Goal: Information Seeking & Learning: Get advice/opinions

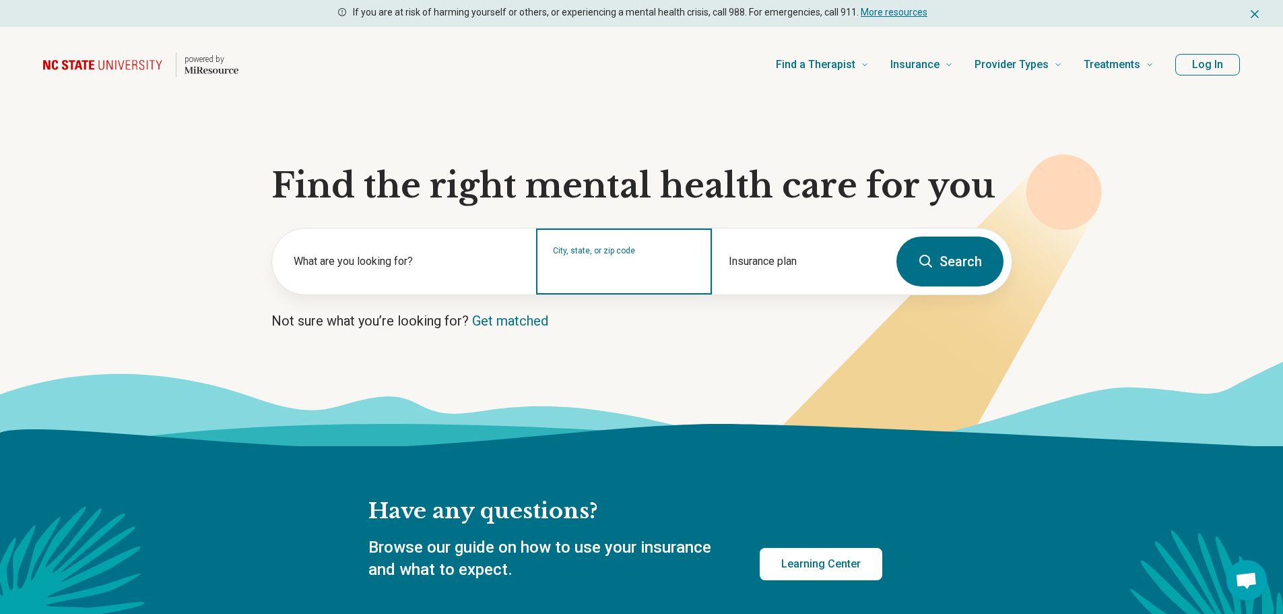
click at [602, 273] on input "City, state, or zip code" at bounding box center [624, 270] width 143 height 16
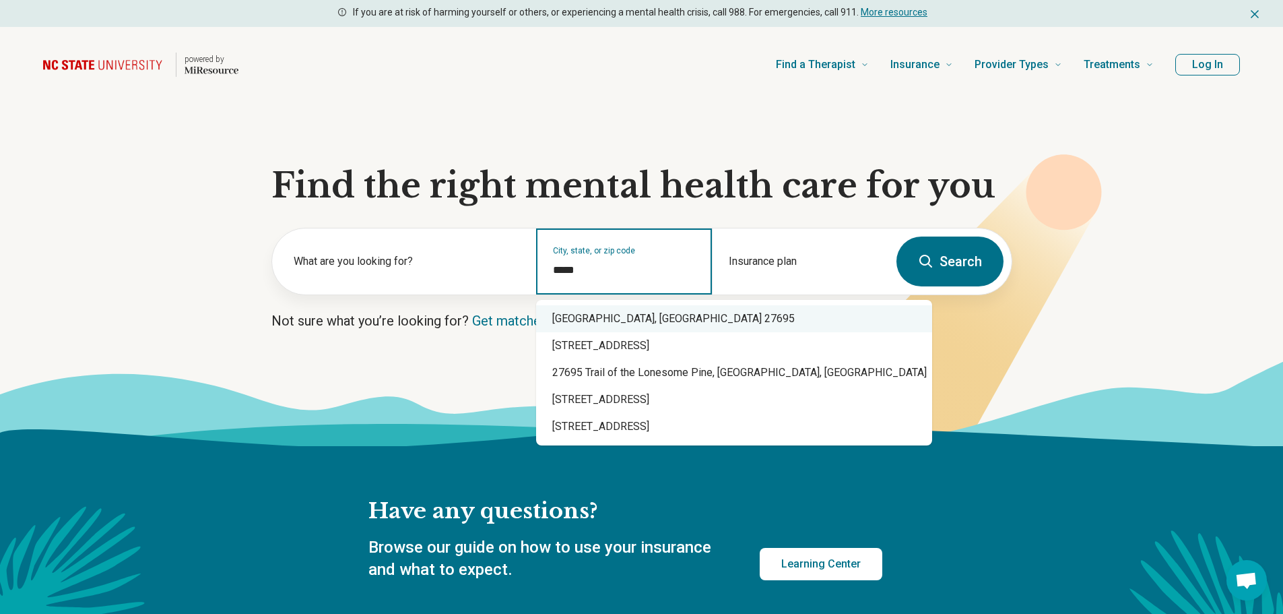
click at [598, 322] on div "Raleigh, NC 27695" at bounding box center [734, 318] width 396 height 27
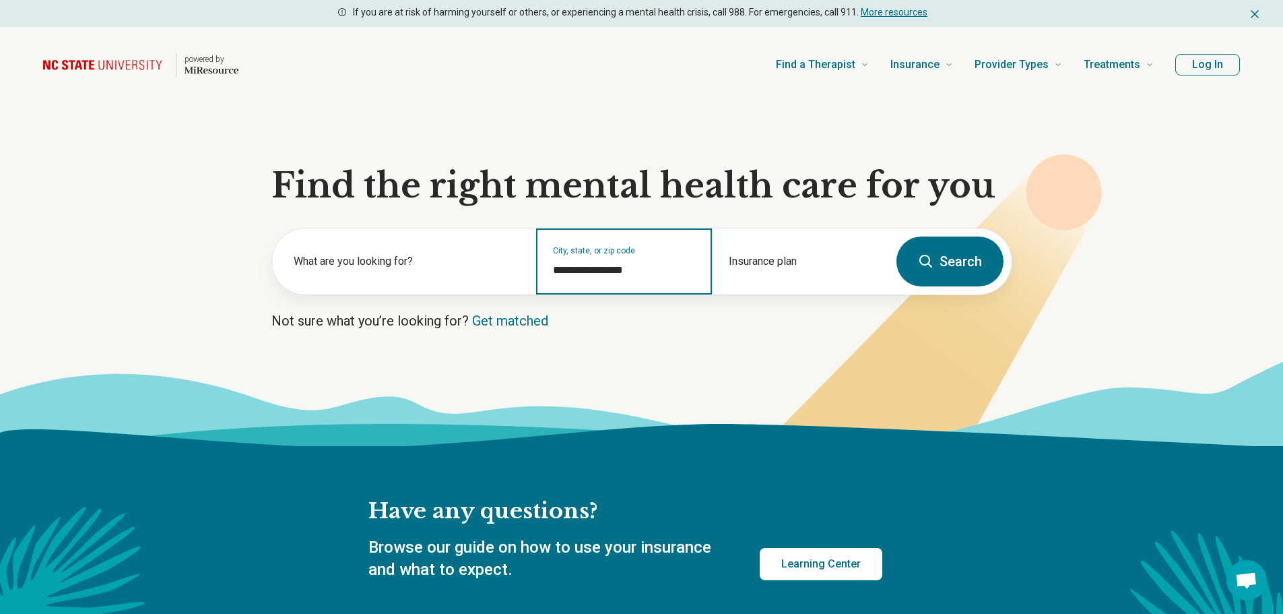
type input "**********"
click at [950, 261] on button "Search" at bounding box center [950, 261] width 107 height 50
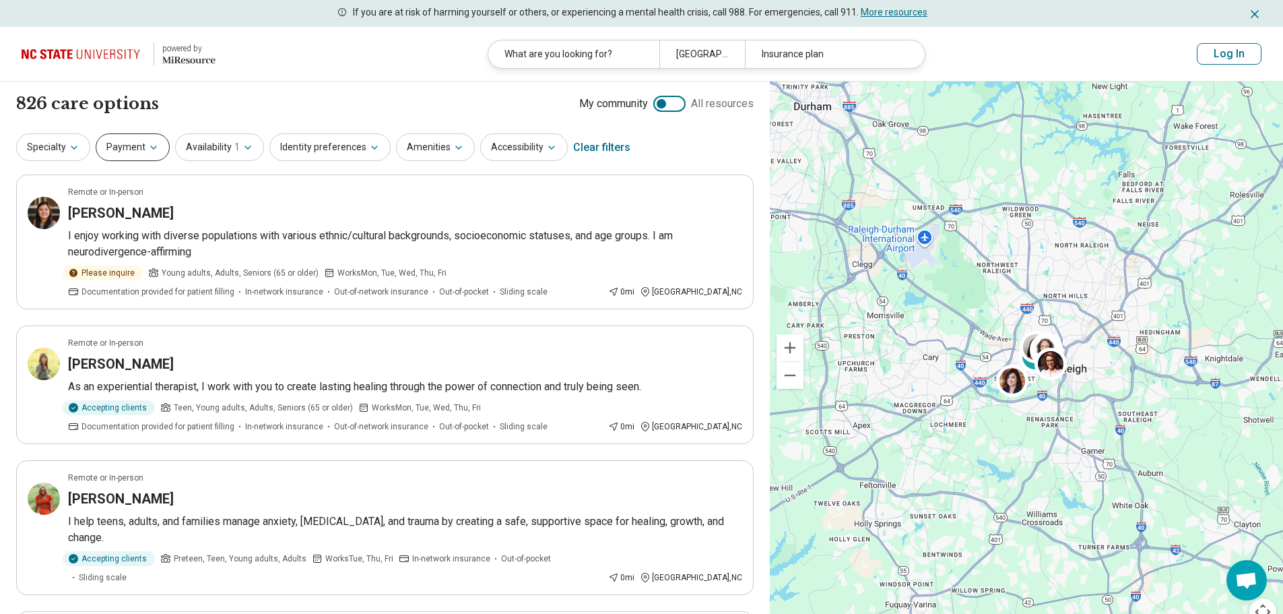
click at [128, 146] on button "Payment" at bounding box center [133, 147] width 74 height 28
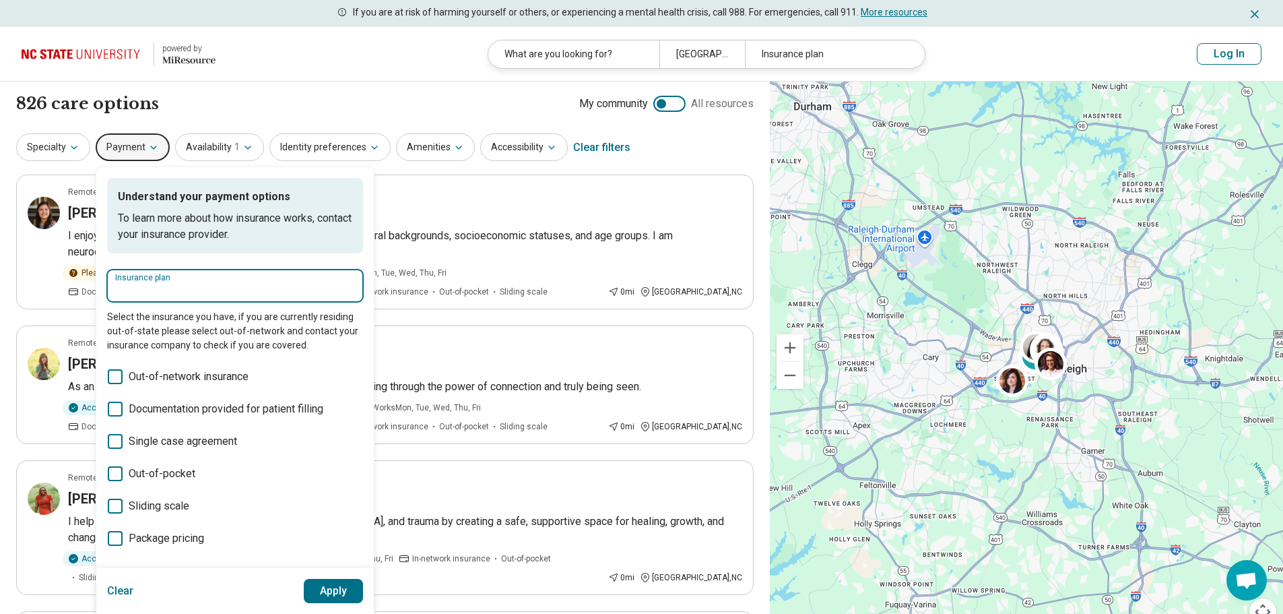
click at [158, 285] on input "Insurance plan" at bounding box center [235, 290] width 240 height 16
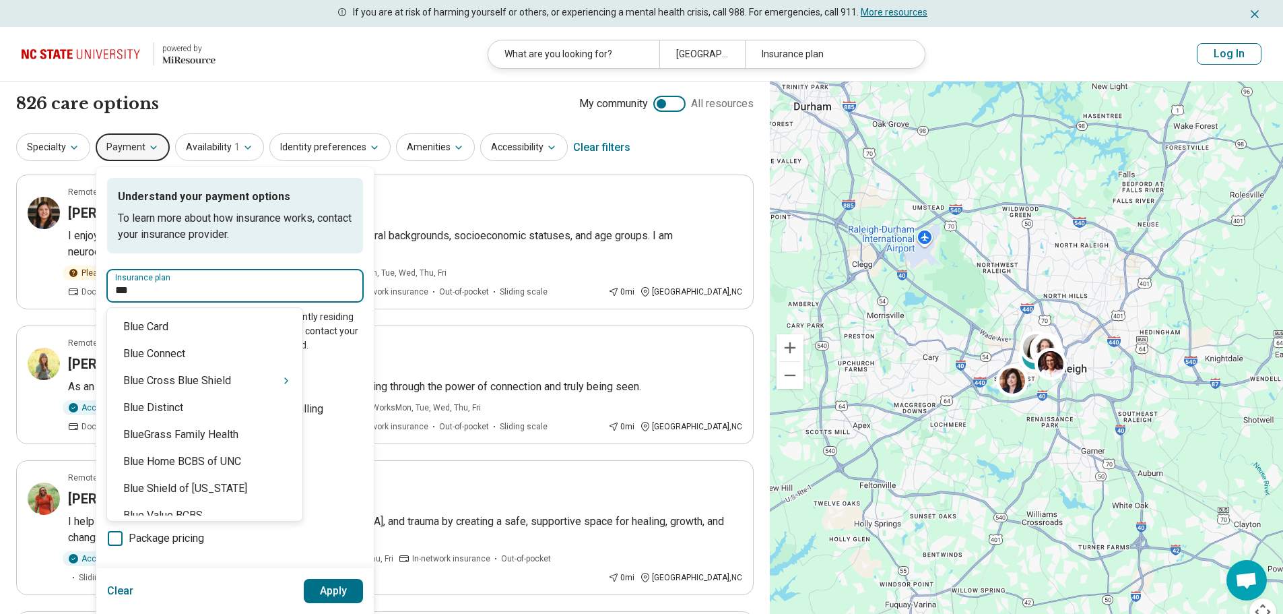
type input "****"
click at [207, 385] on div "Blue Cross Blue Shield" at bounding box center [204, 380] width 195 height 27
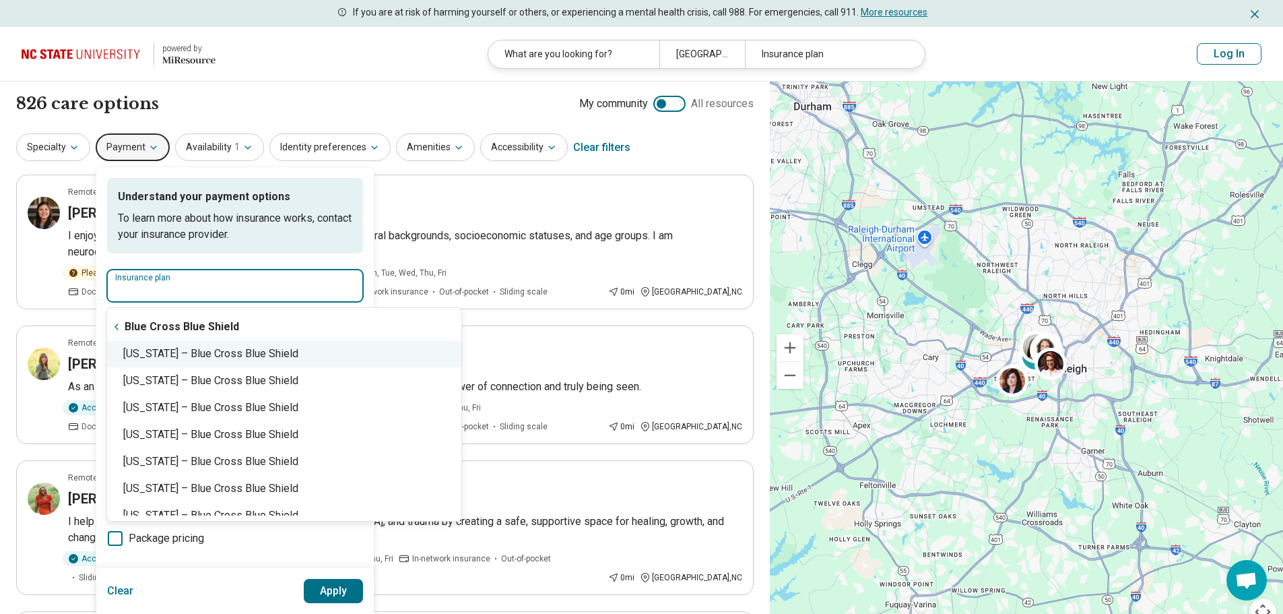
click at [294, 357] on div "North Carolina – Blue Cross Blue Shield" at bounding box center [284, 353] width 354 height 27
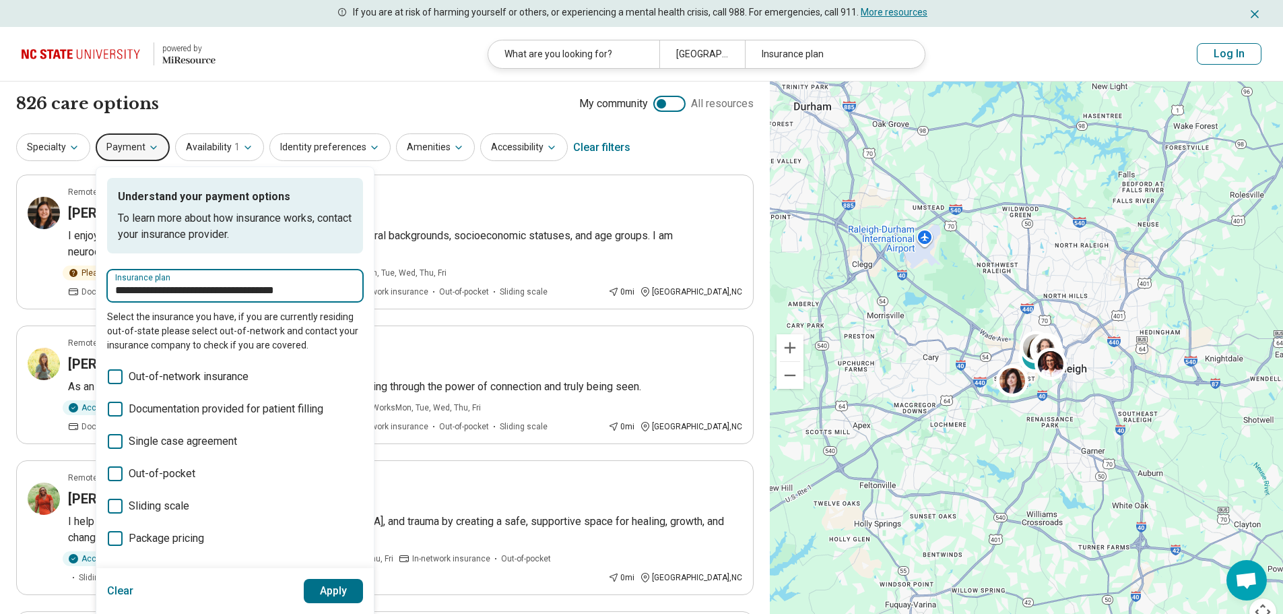
type input "**********"
click at [333, 586] on button "Apply" at bounding box center [334, 591] width 60 height 24
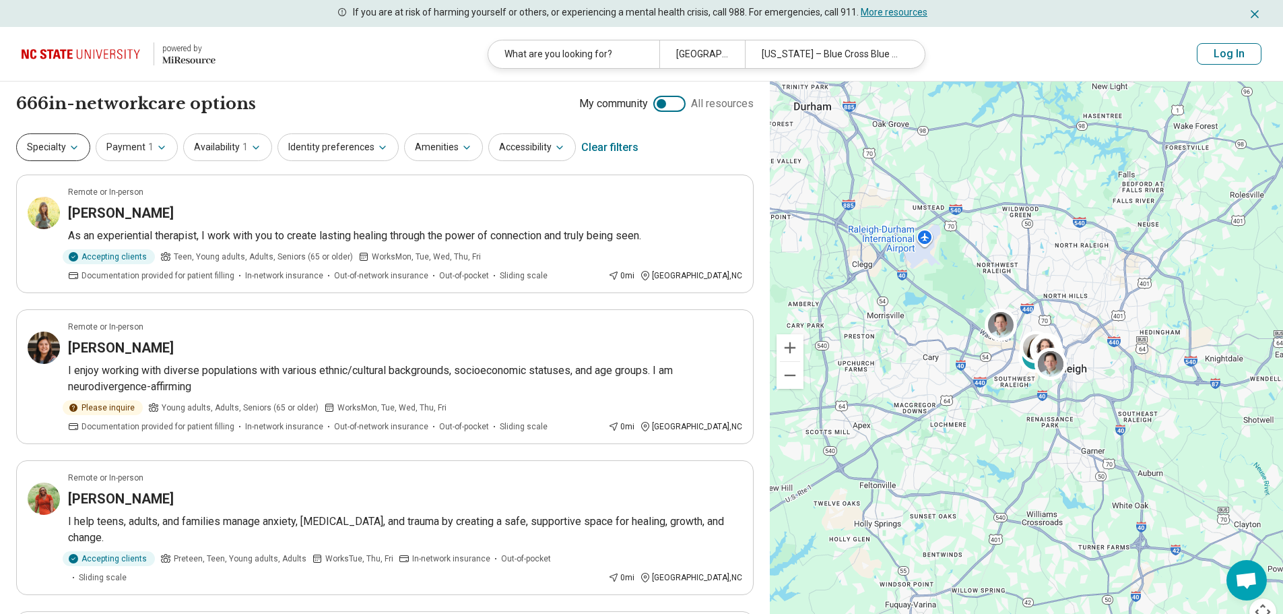
click at [48, 143] on button "Specialty" at bounding box center [53, 147] width 74 height 28
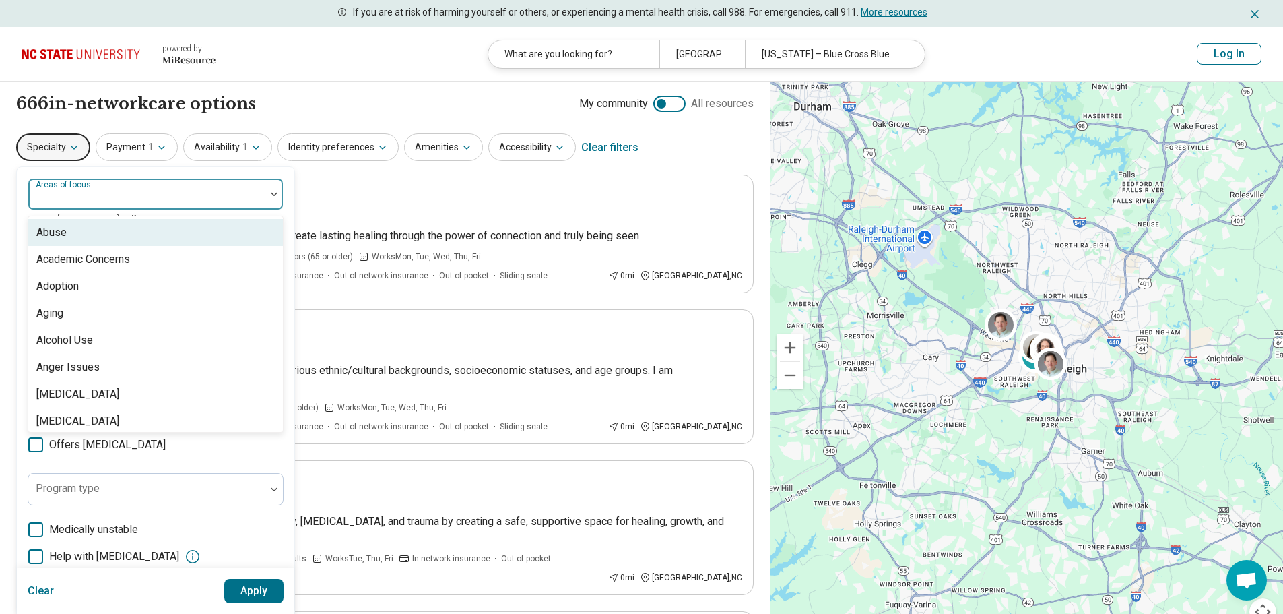
click at [149, 202] on div at bounding box center [147, 199] width 226 height 19
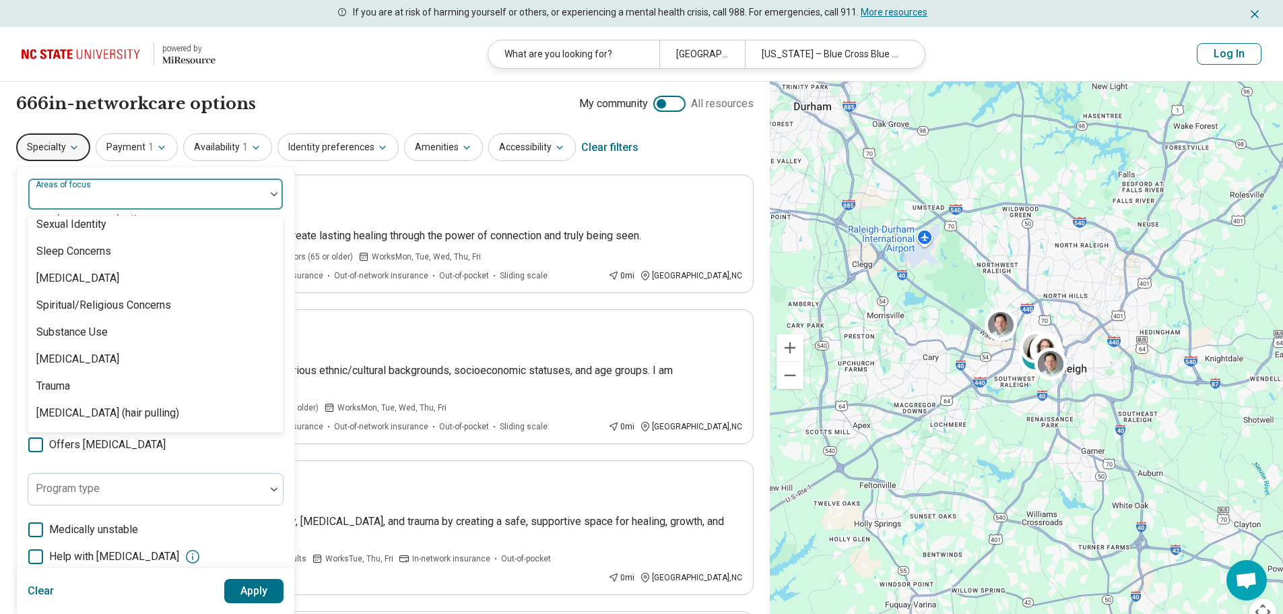
scroll to position [2491, 0]
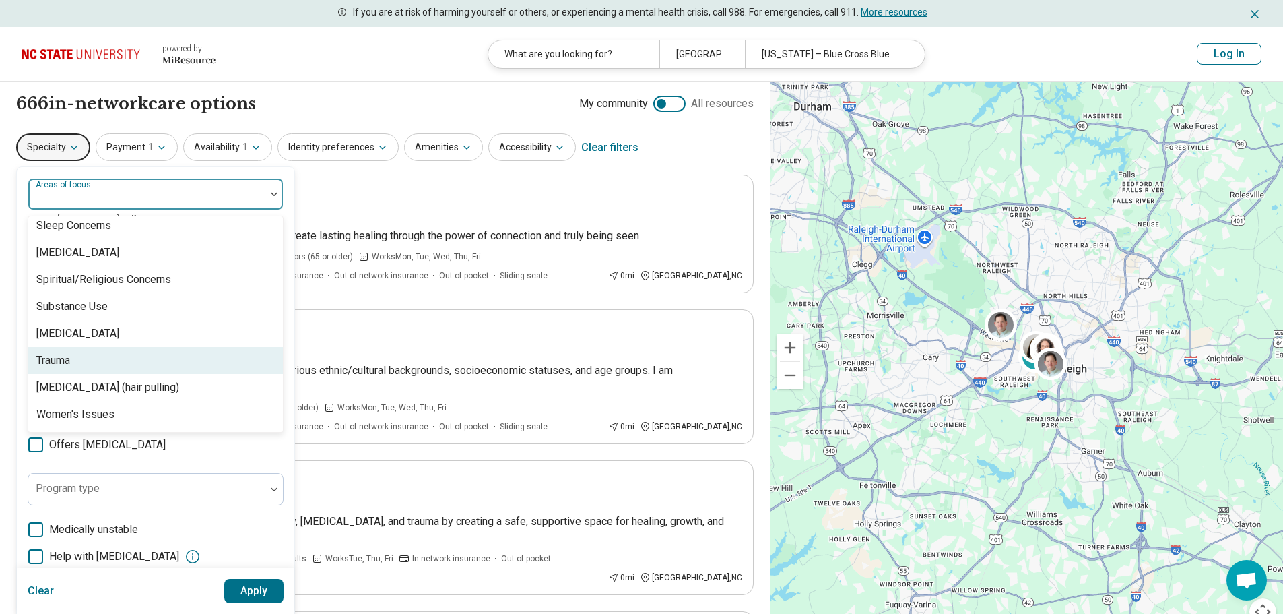
click at [65, 359] on div "Trauma" at bounding box center [53, 360] width 34 height 16
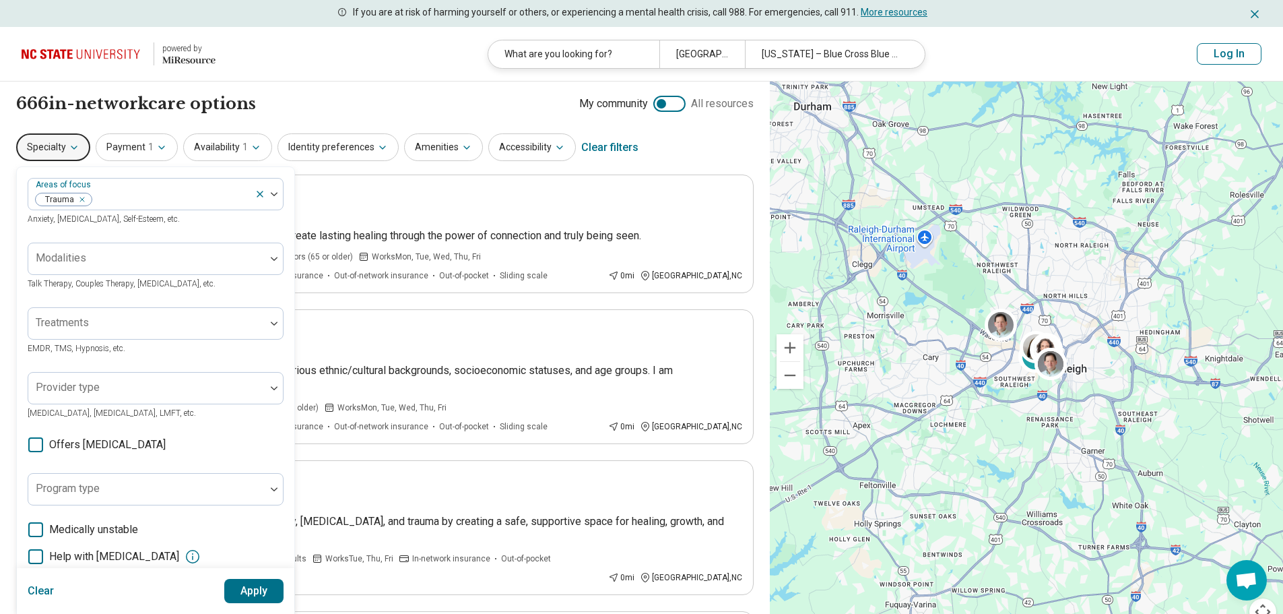
click at [257, 589] on button "Apply" at bounding box center [254, 591] width 60 height 24
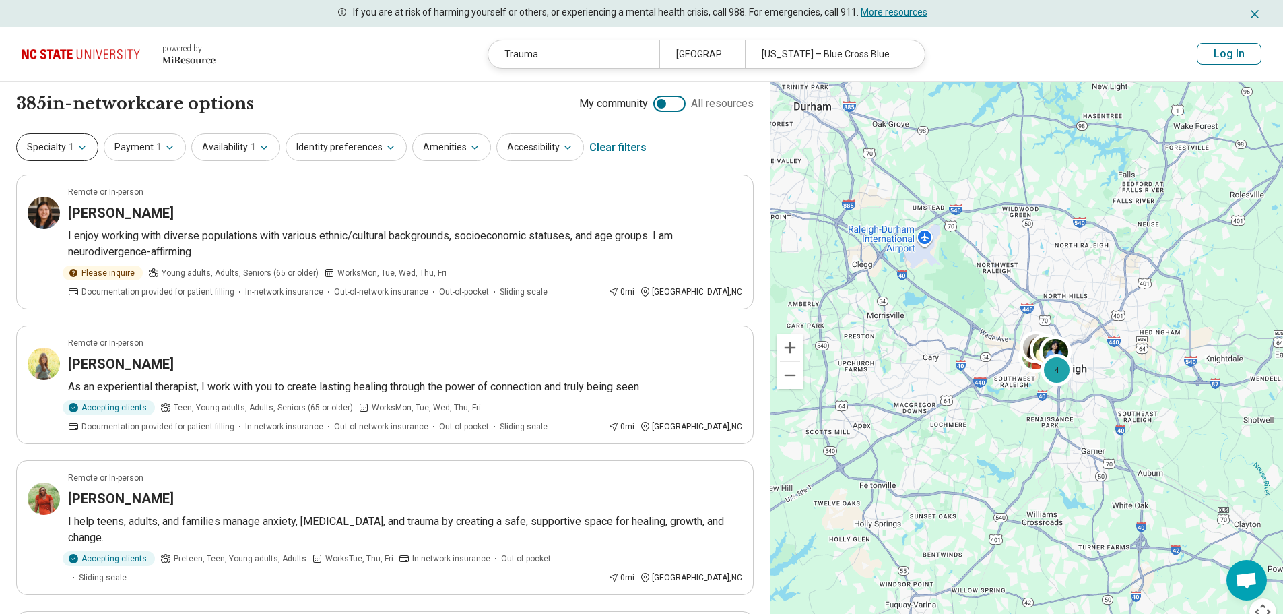
click at [38, 141] on button "Specialty 1" at bounding box center [57, 147] width 82 height 28
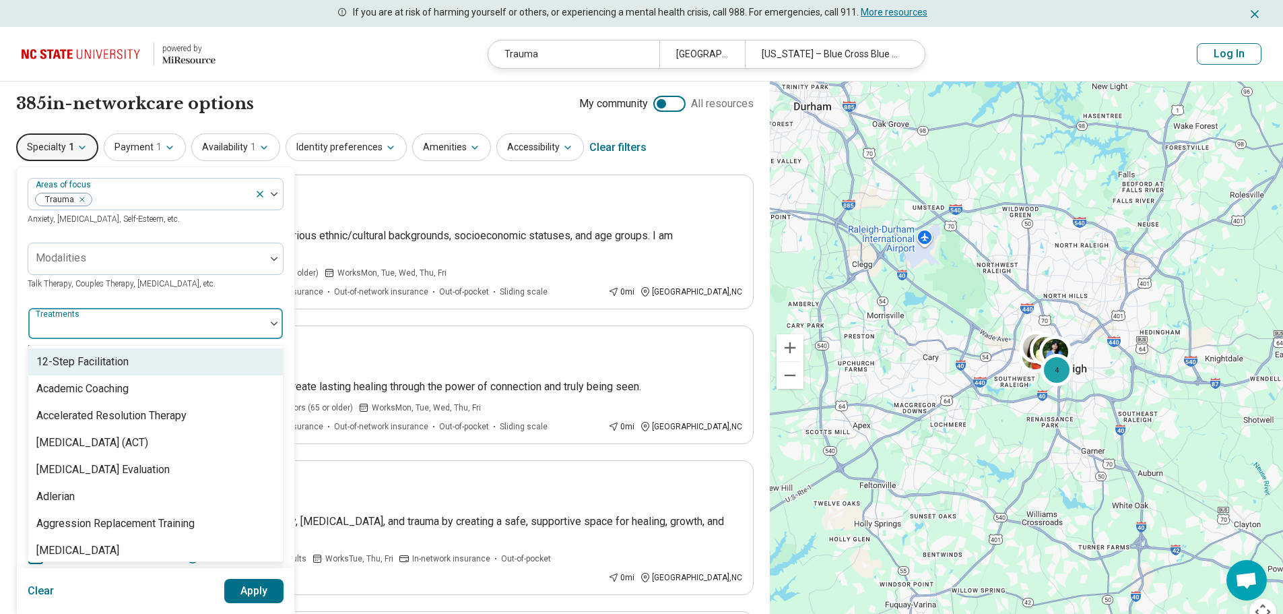
click at [116, 320] on div at bounding box center [147, 328] width 226 height 19
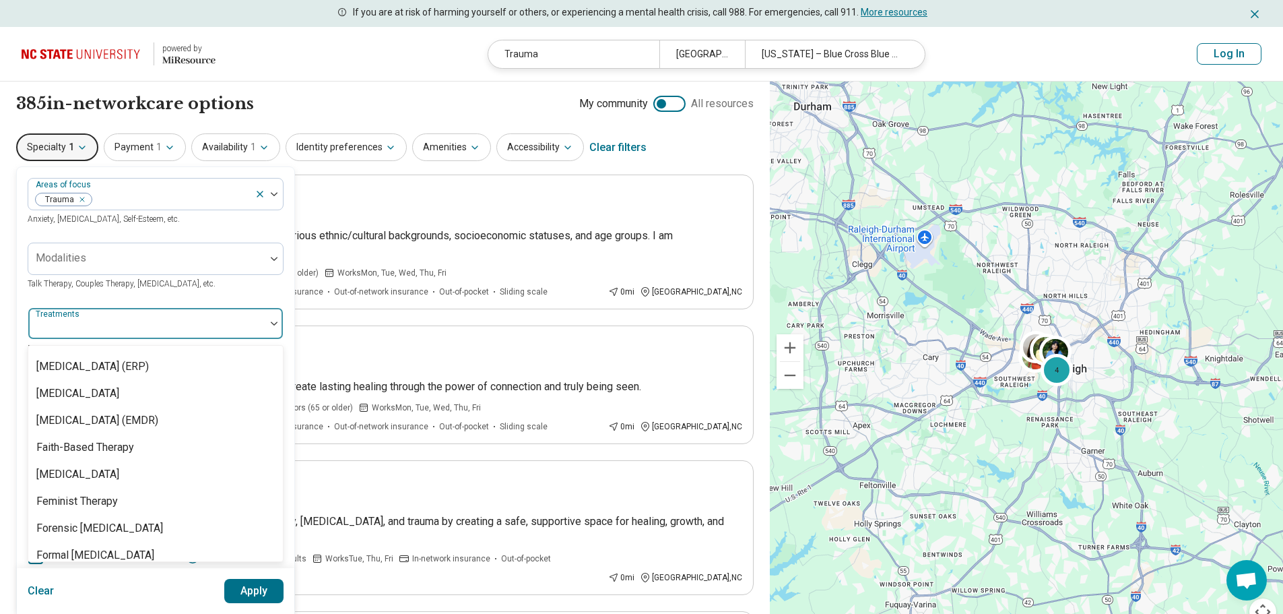
scroll to position [1081, 0]
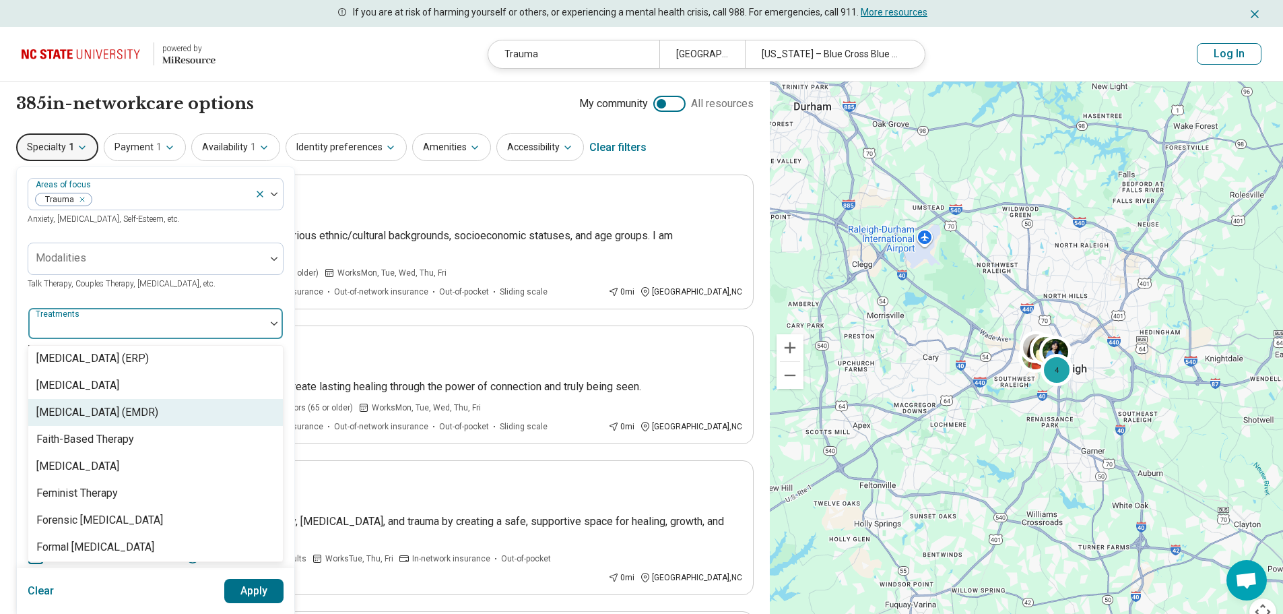
click at [158, 420] on div "[MEDICAL_DATA] (EMDR)" at bounding box center [97, 412] width 122 height 16
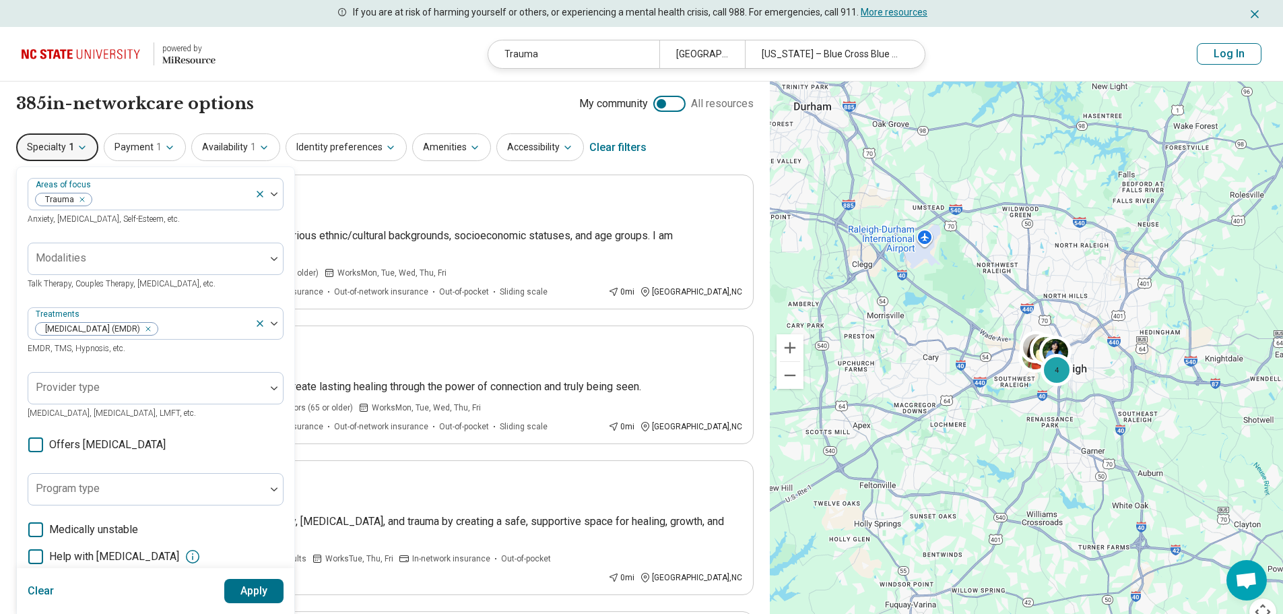
click at [250, 593] on button "Apply" at bounding box center [254, 591] width 60 height 24
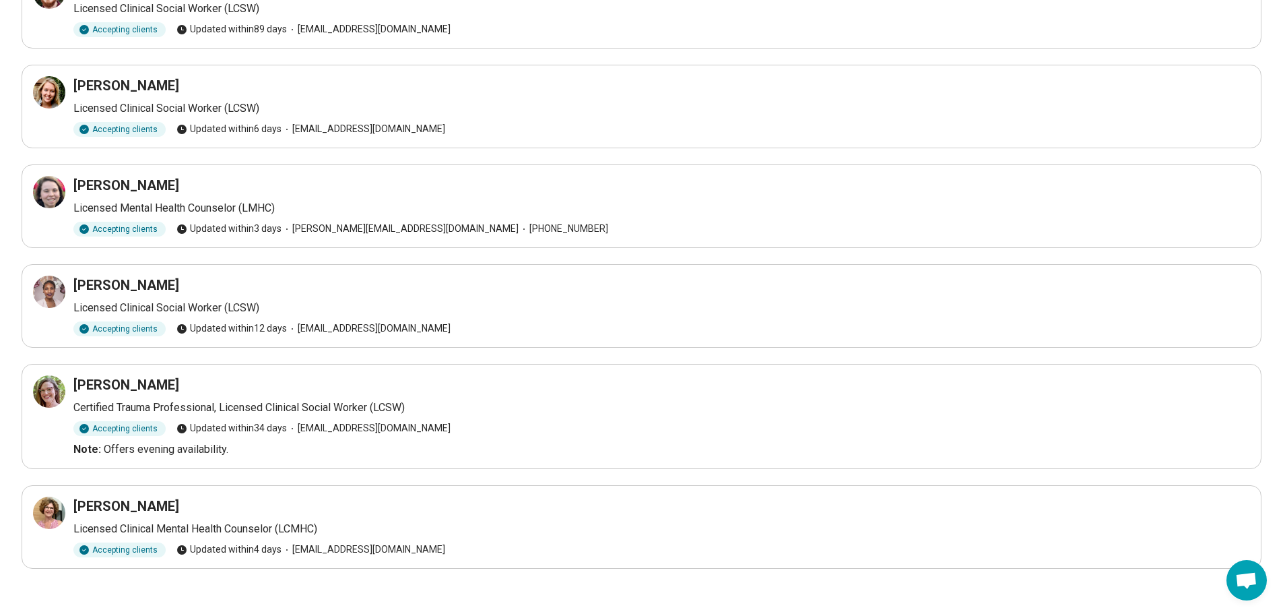
scroll to position [251, 0]
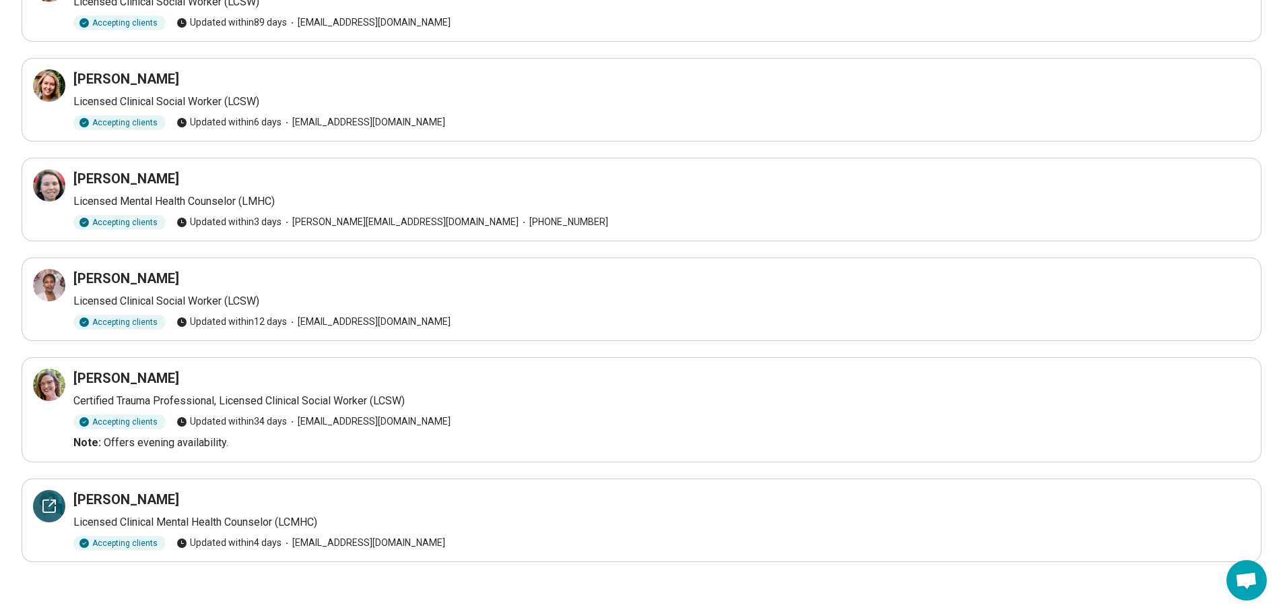
click at [42, 500] on icon at bounding box center [49, 506] width 16 height 16
click at [48, 179] on icon at bounding box center [49, 185] width 12 height 12
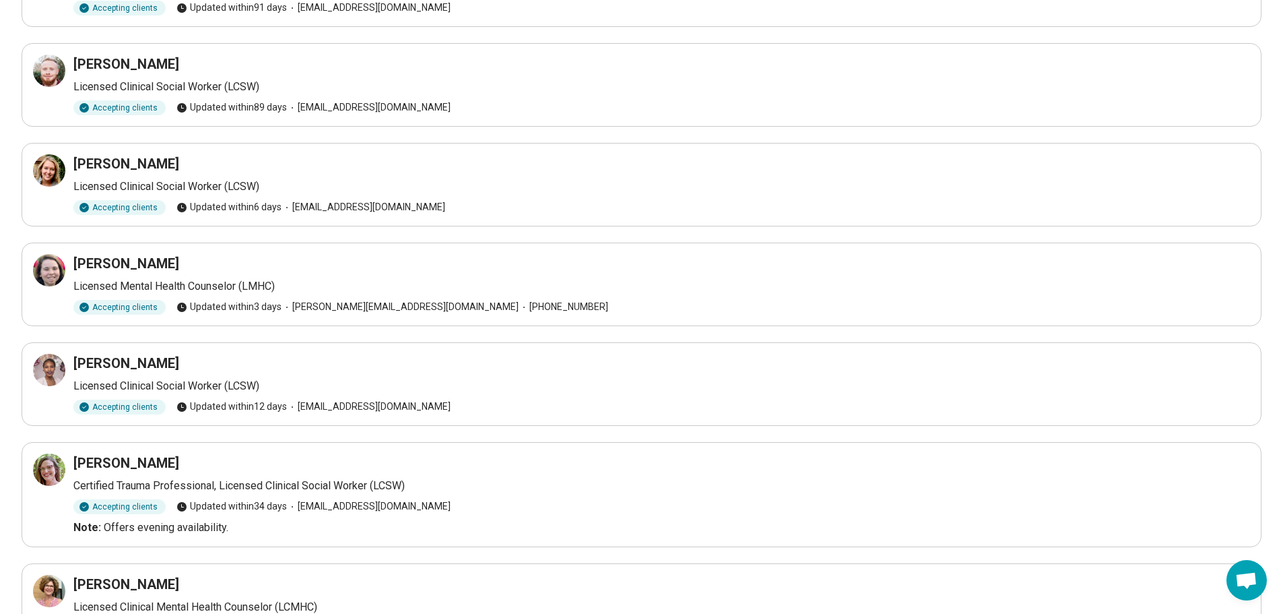
scroll to position [0, 0]
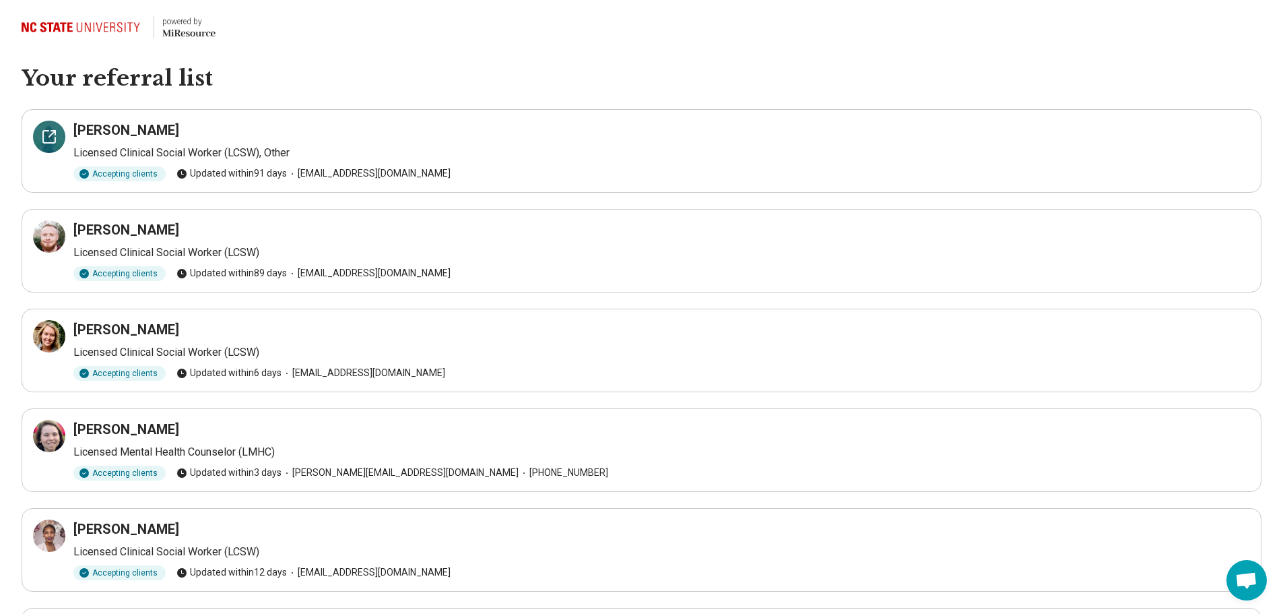
click at [48, 140] on icon at bounding box center [49, 137] width 16 height 16
click at [46, 232] on icon at bounding box center [49, 236] width 16 height 16
click at [48, 338] on icon at bounding box center [49, 336] width 16 height 16
click at [48, 435] on icon at bounding box center [49, 436] width 16 height 16
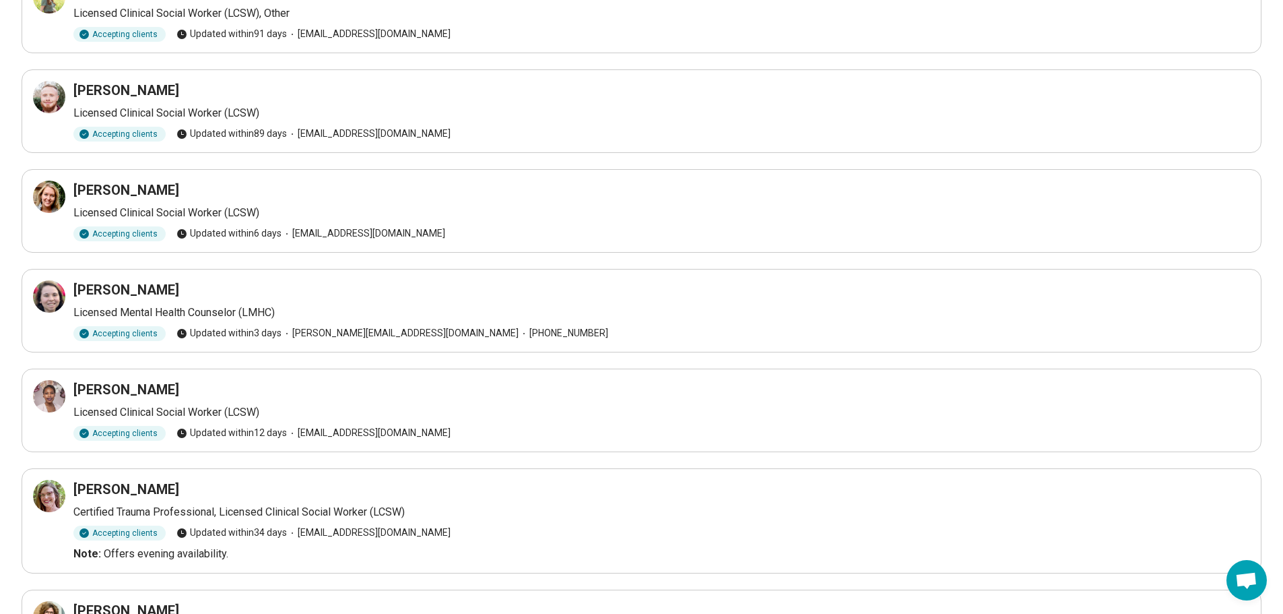
scroll to position [143, 0]
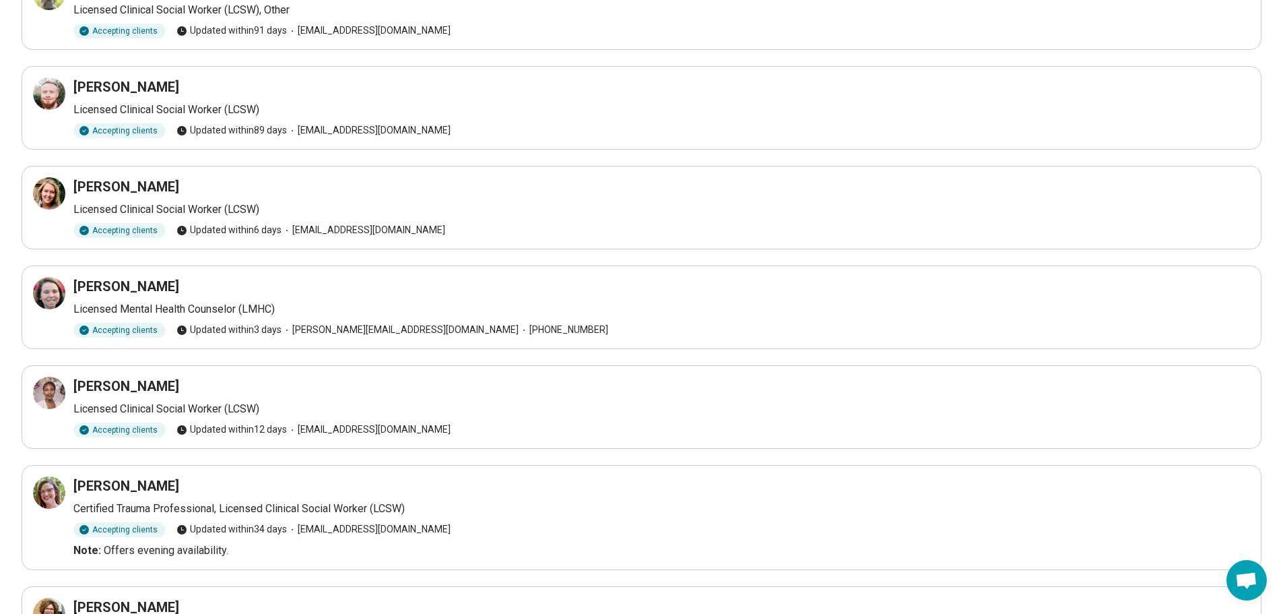
click at [193, 401] on p "Licensed Clinical Social Worker (LCSW)" at bounding box center [661, 409] width 1177 height 16
click at [44, 389] on icon at bounding box center [49, 393] width 16 height 16
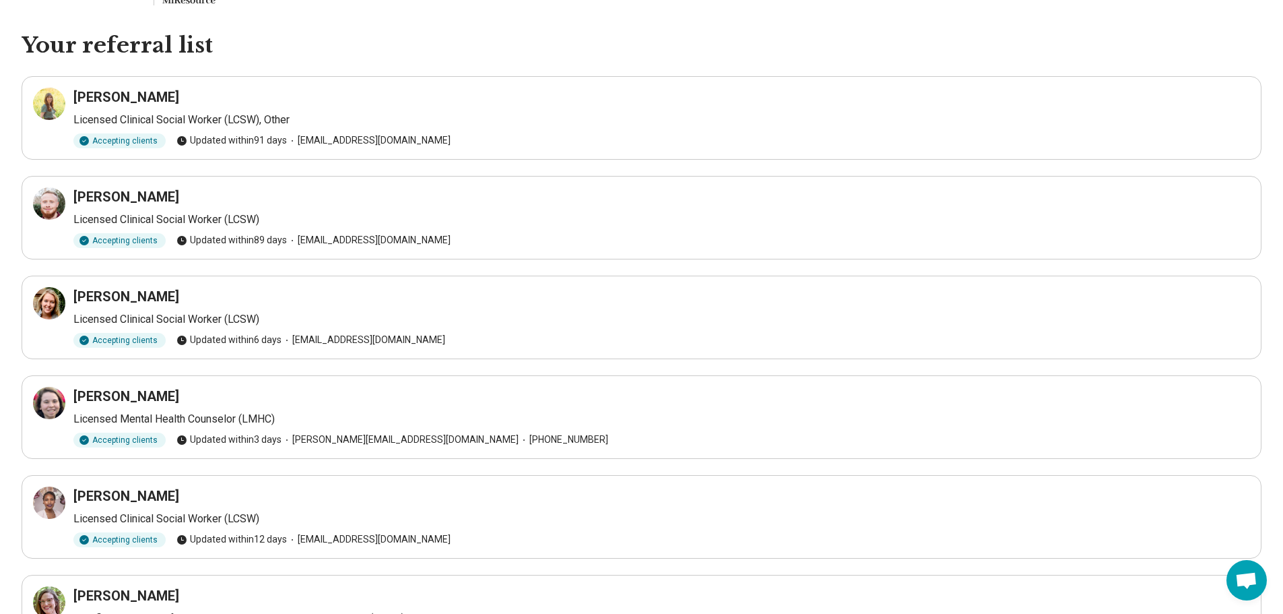
scroll to position [0, 0]
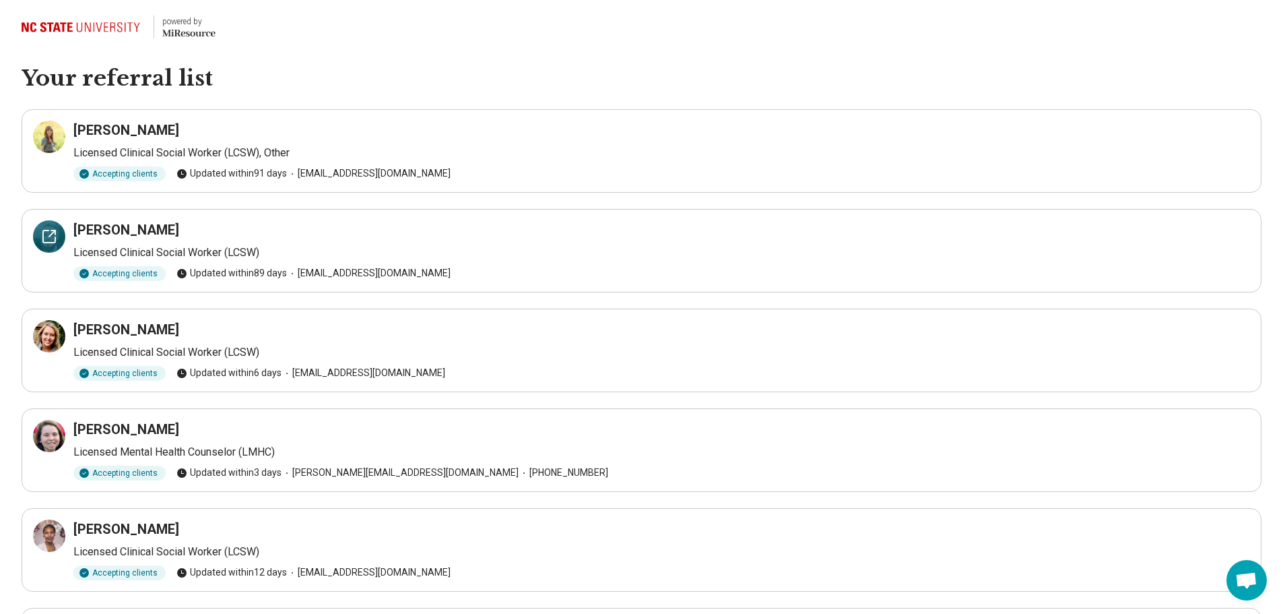
click at [46, 236] on icon at bounding box center [49, 236] width 16 height 16
click at [51, 334] on icon at bounding box center [52, 333] width 6 height 6
click at [51, 432] on icon at bounding box center [49, 436] width 16 height 16
click at [44, 135] on icon at bounding box center [49, 137] width 12 height 12
click at [50, 335] on icon at bounding box center [52, 333] width 6 height 6
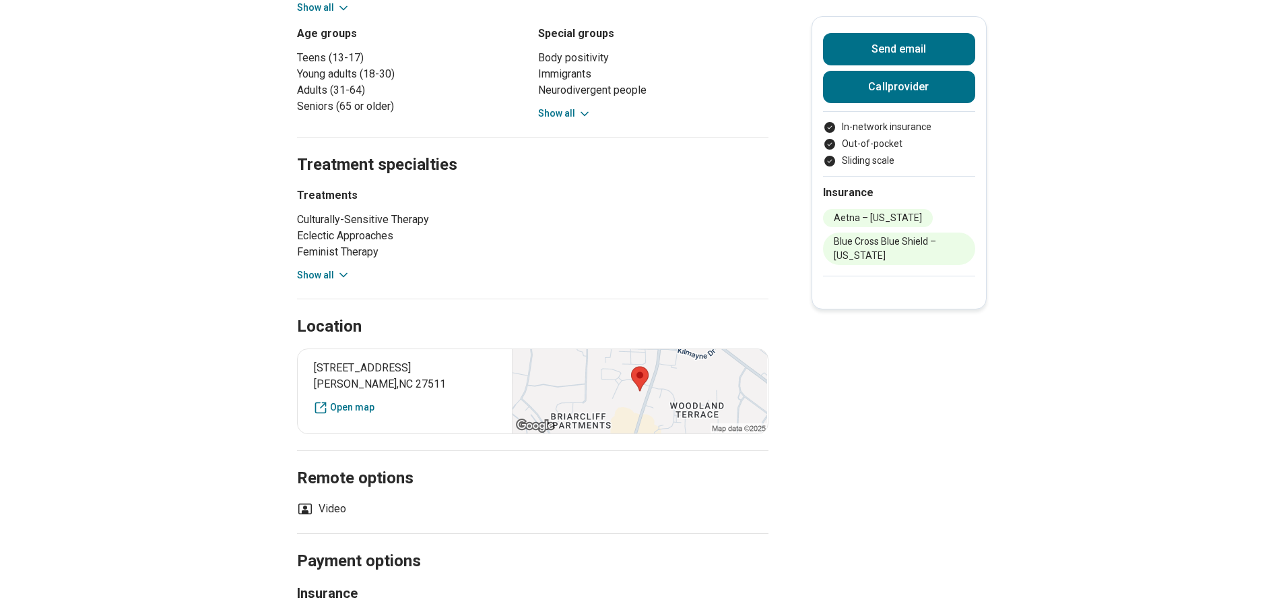
scroll to position [653, 0]
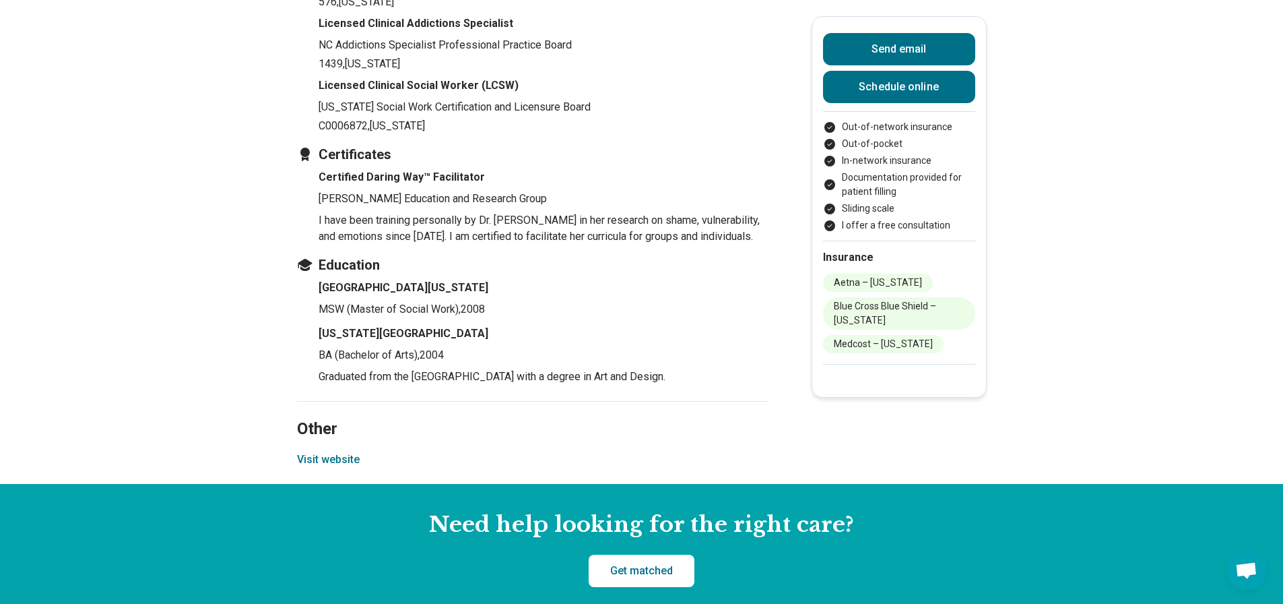
scroll to position [1806, 0]
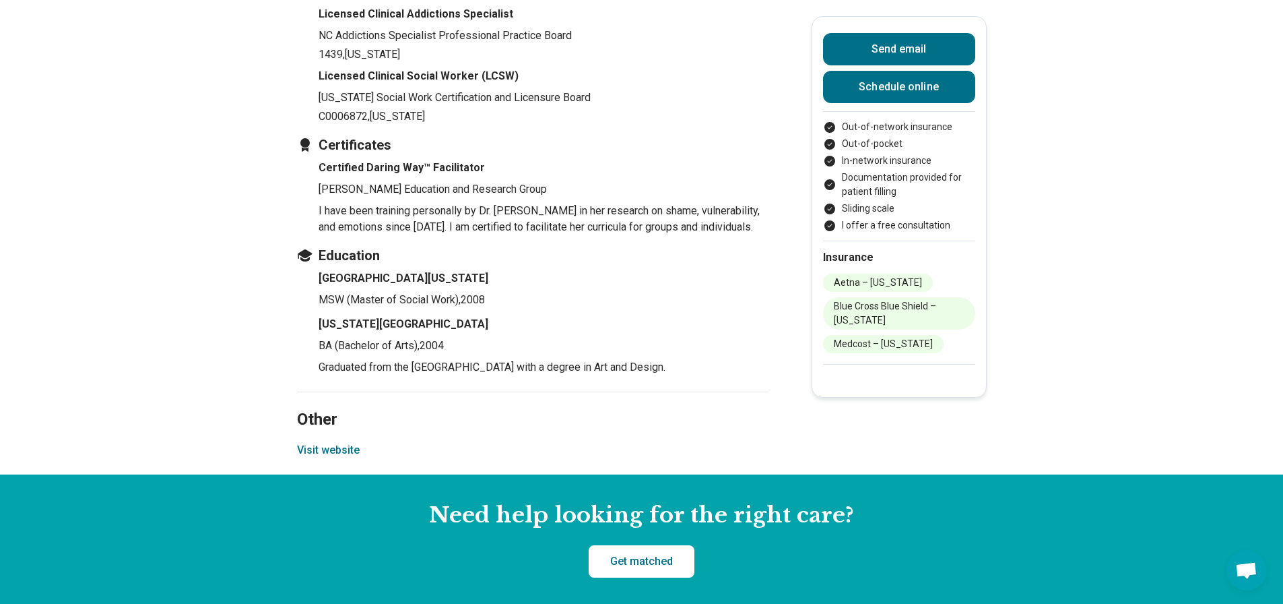
click at [337, 458] on button "Visit website" at bounding box center [328, 450] width 63 height 16
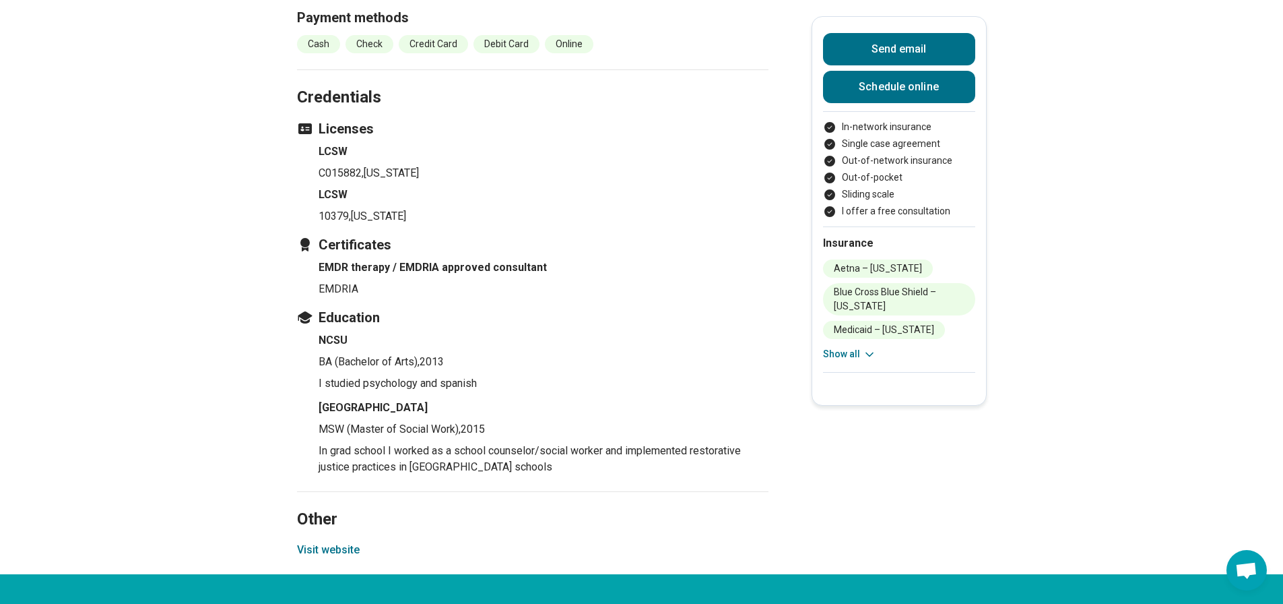
scroll to position [1587, 0]
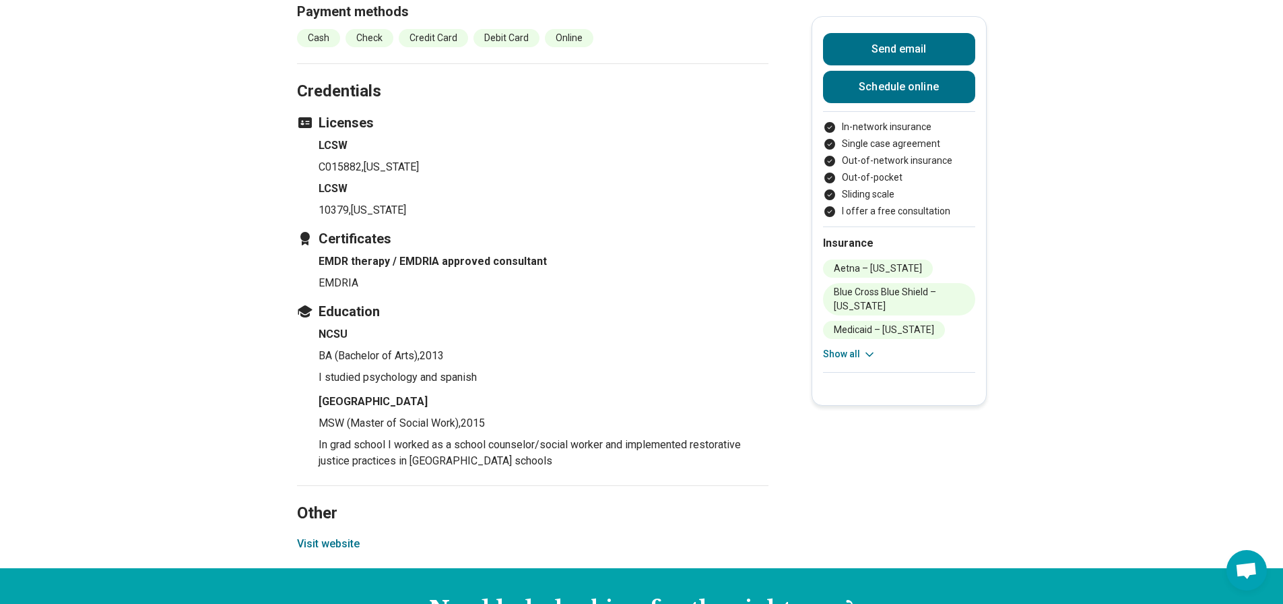
click at [357, 541] on button "Visit website" at bounding box center [328, 543] width 63 height 16
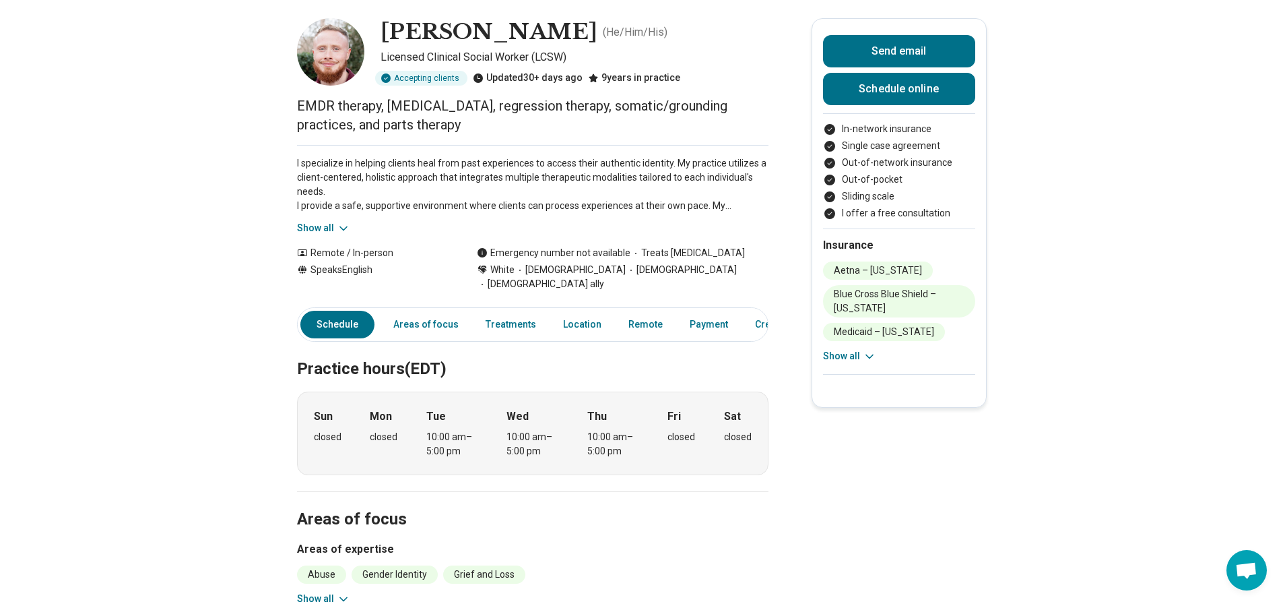
scroll to position [0, 0]
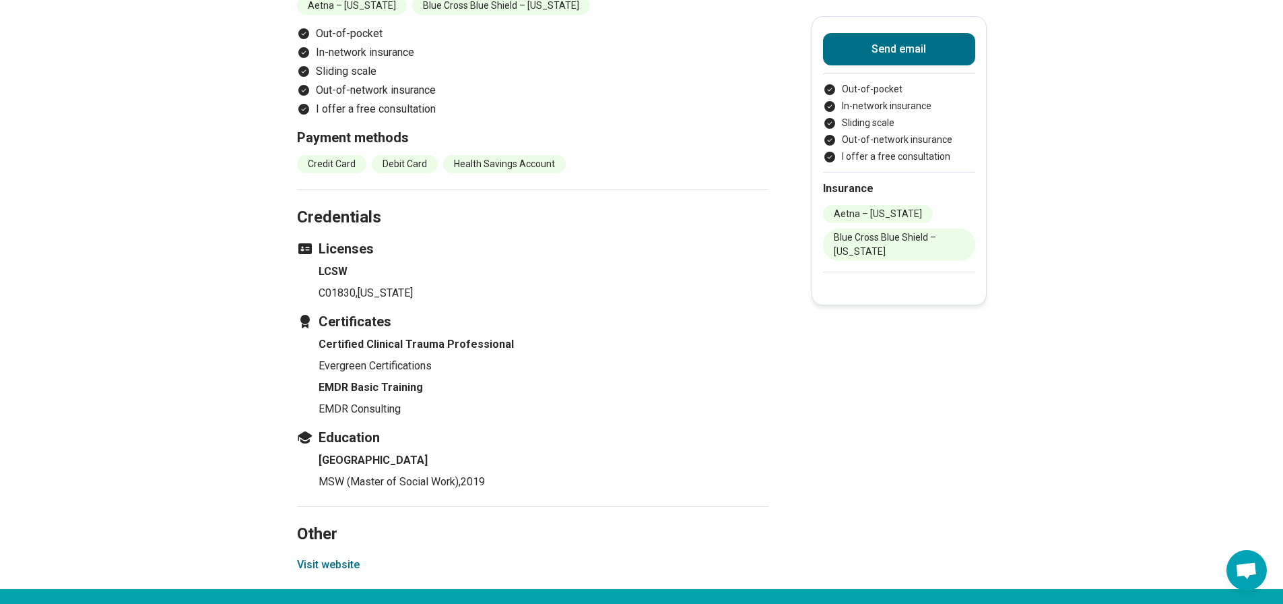
scroll to position [1473, 0]
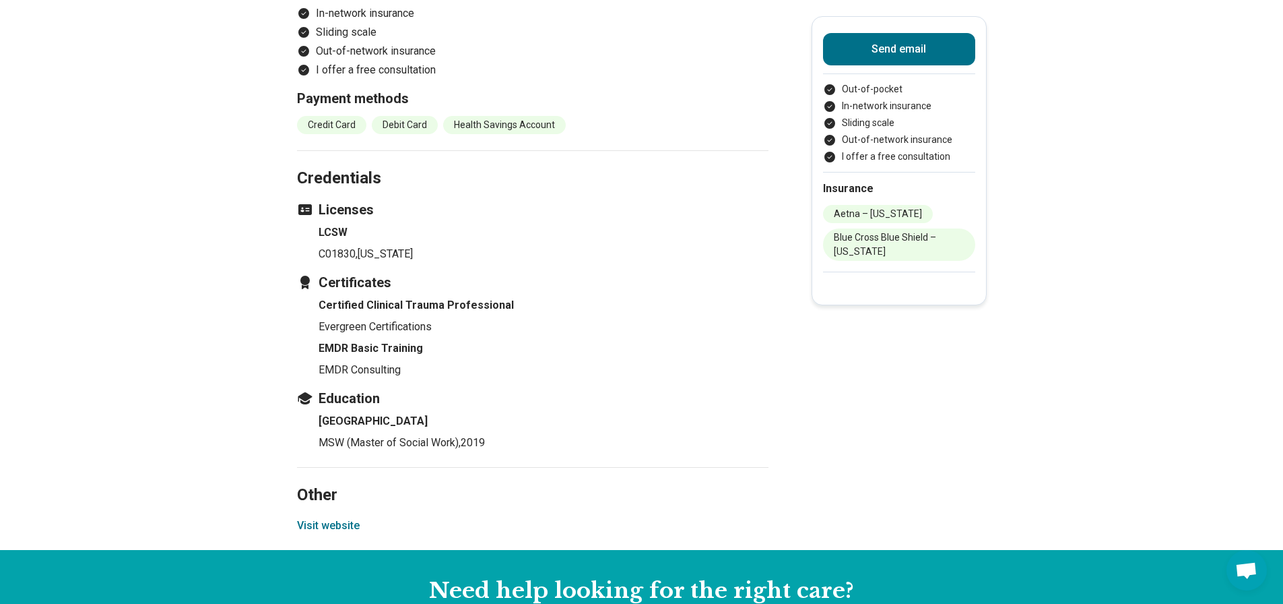
click at [353, 522] on button "Visit website" at bounding box center [328, 525] width 63 height 16
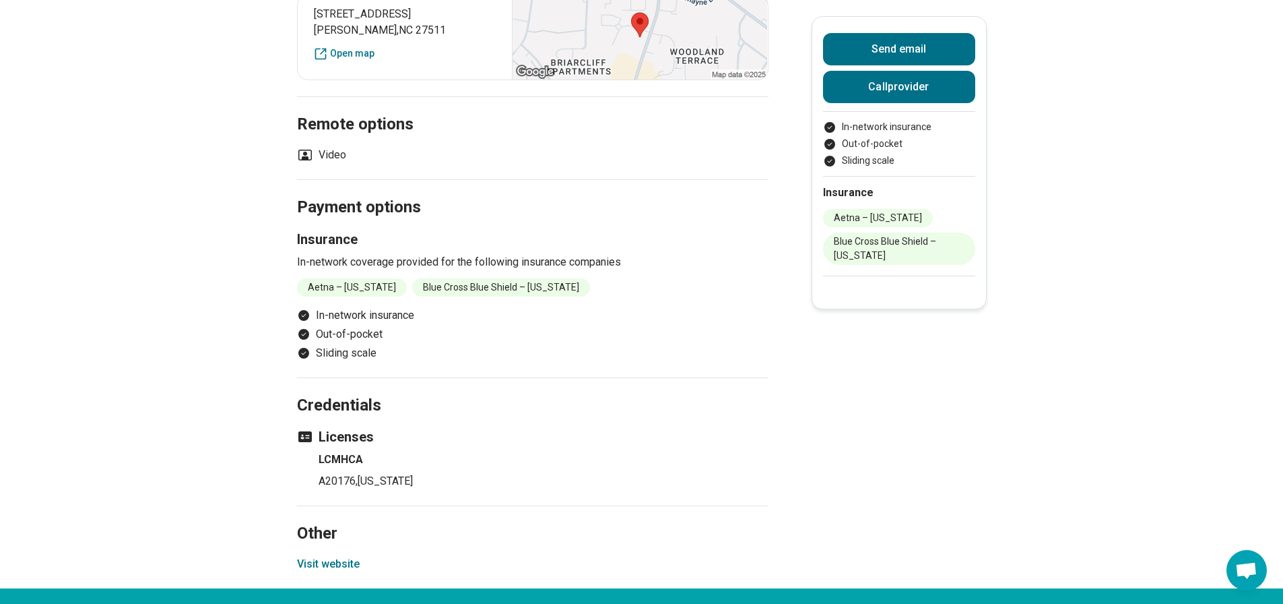
scroll to position [1014, 0]
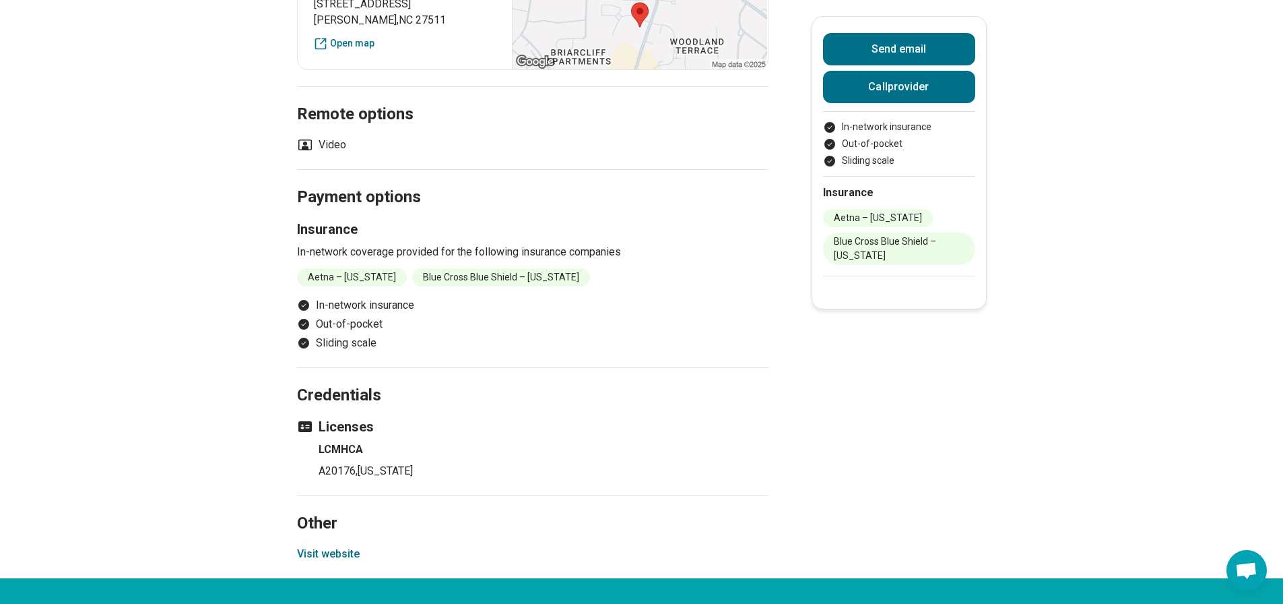
click at [351, 546] on button "Visit website" at bounding box center [328, 554] width 63 height 16
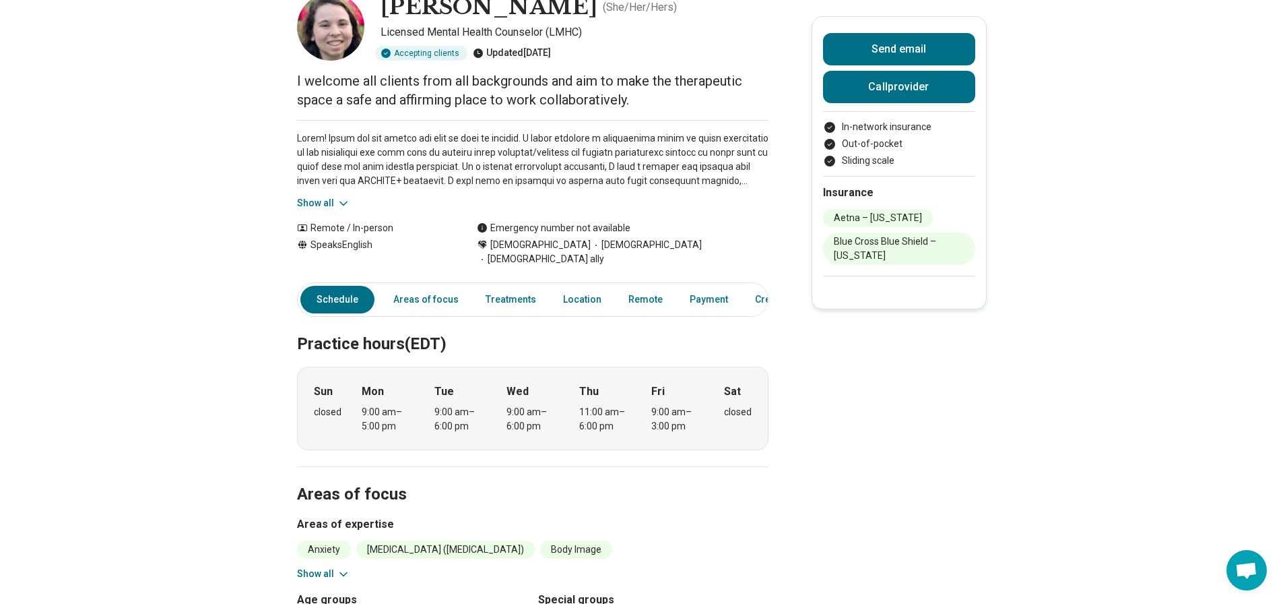
scroll to position [0, 0]
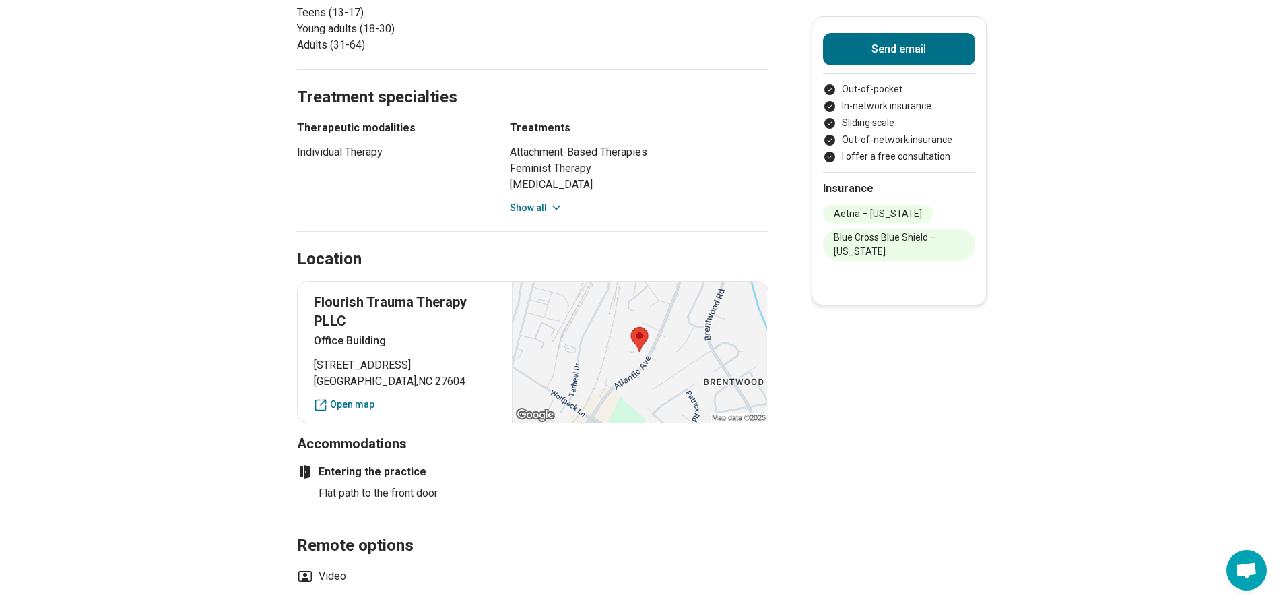
scroll to position [705, 0]
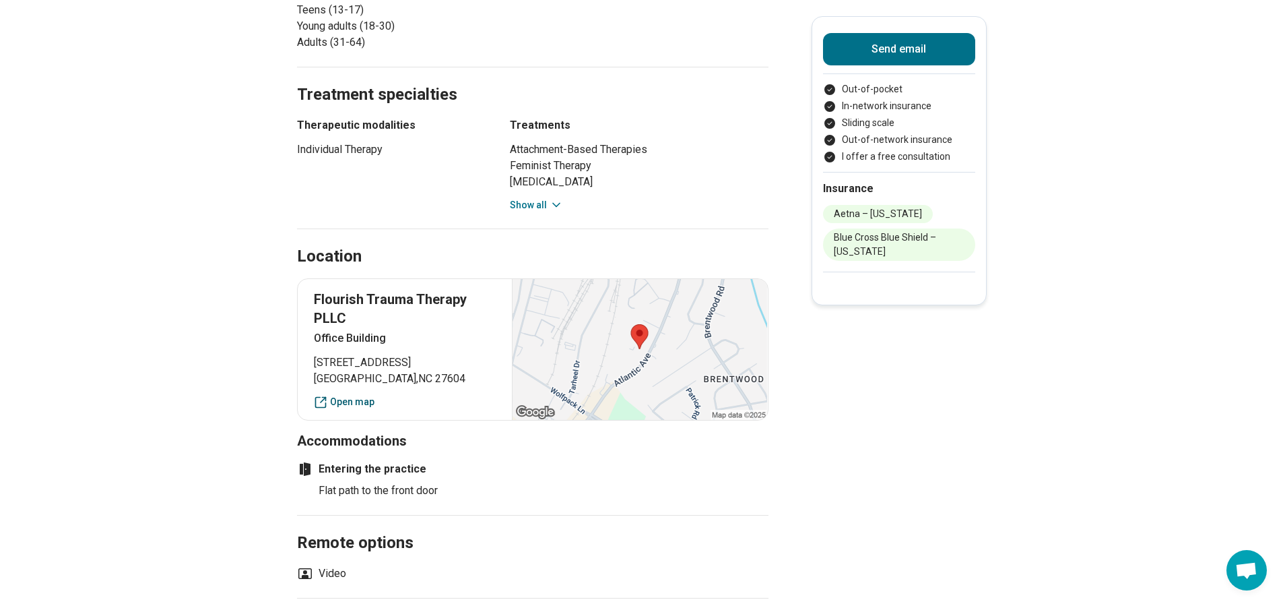
click at [358, 397] on link "Open map" at bounding box center [405, 402] width 183 height 14
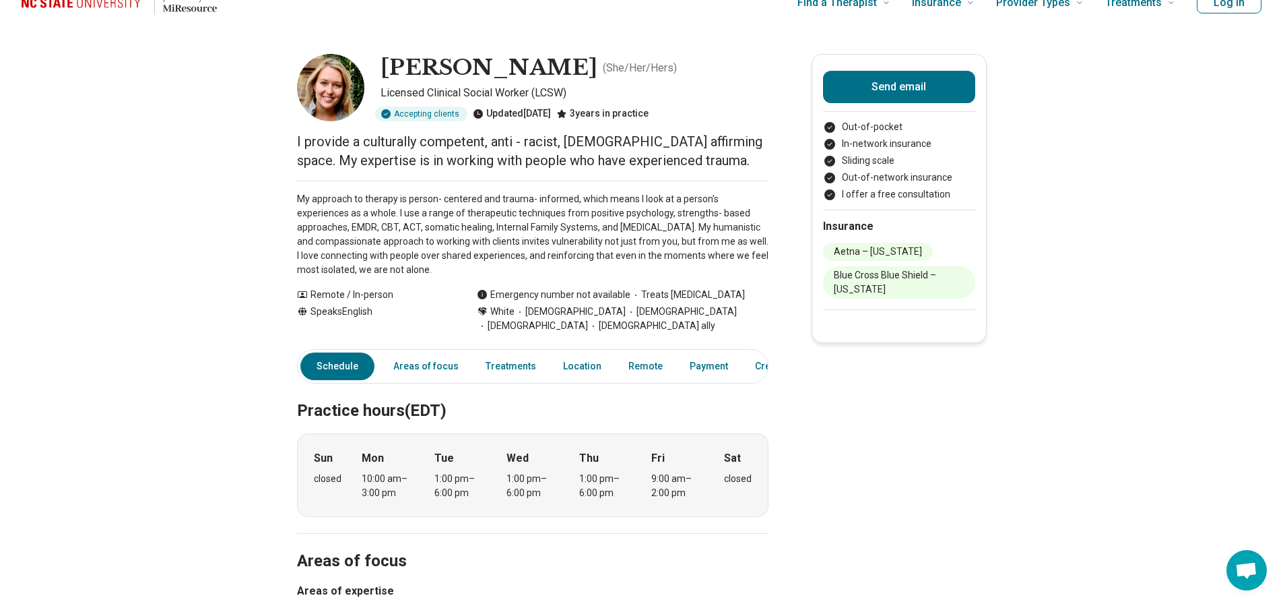
scroll to position [0, 0]
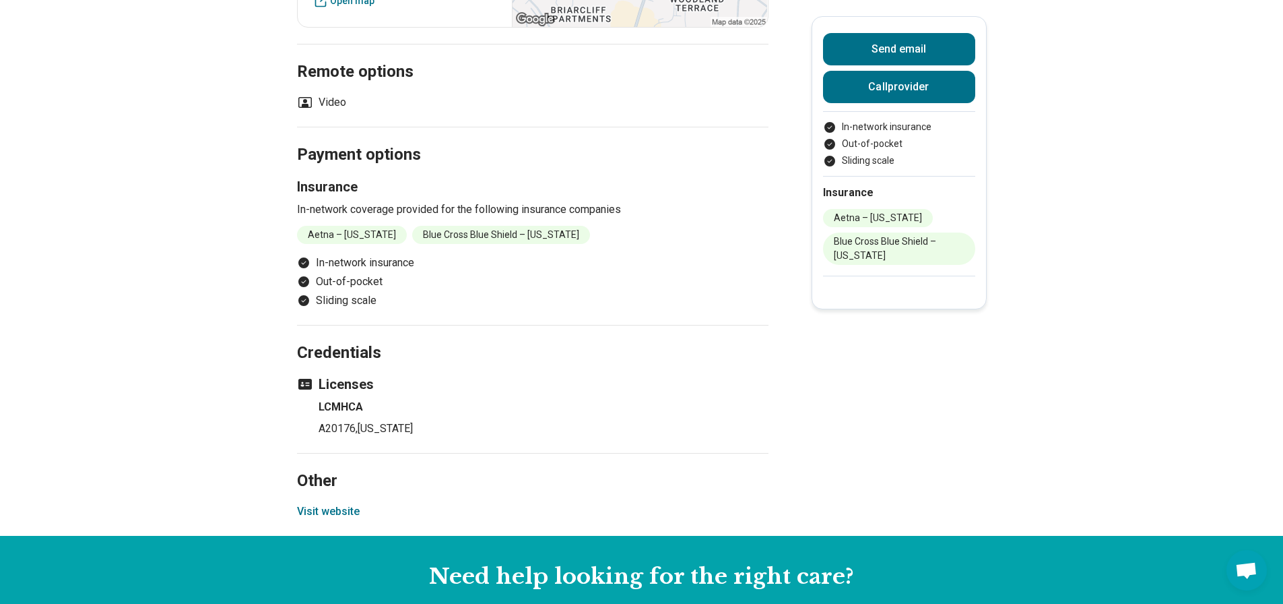
scroll to position [1064, 0]
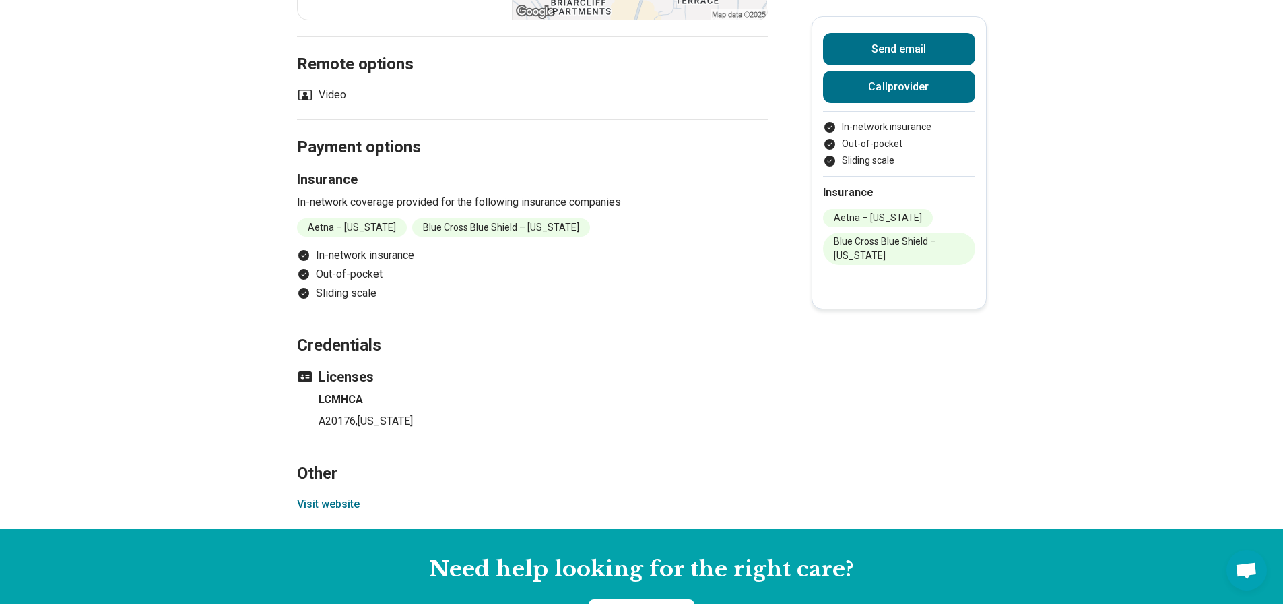
click at [340, 496] on button "Visit website" at bounding box center [328, 504] width 63 height 16
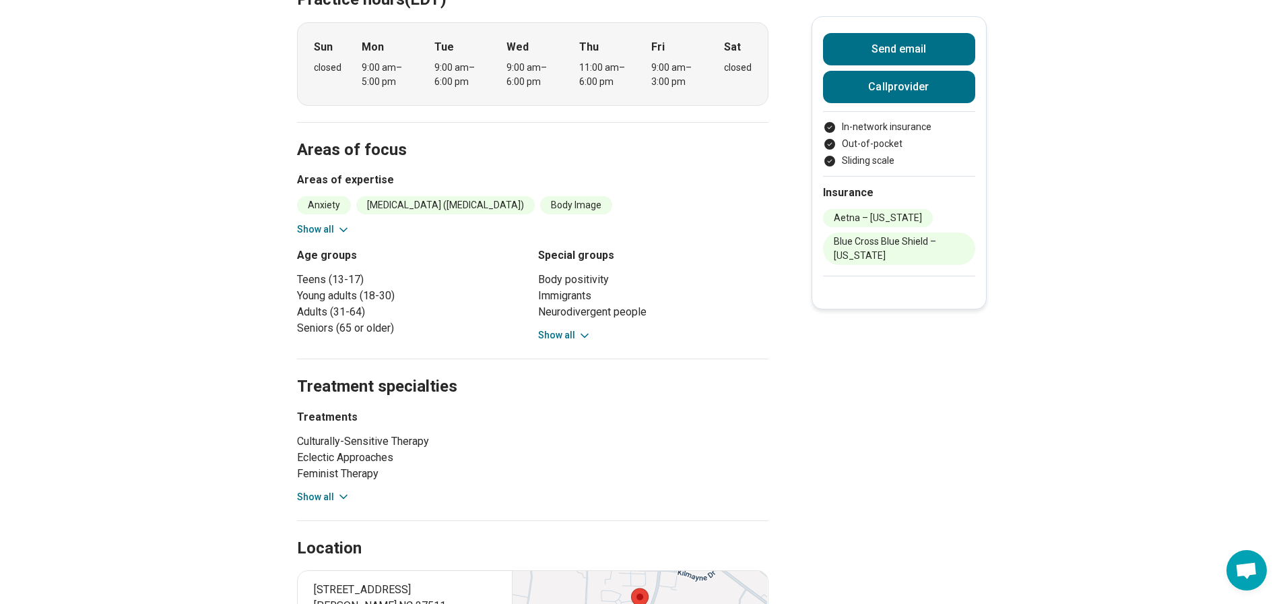
scroll to position [0, 0]
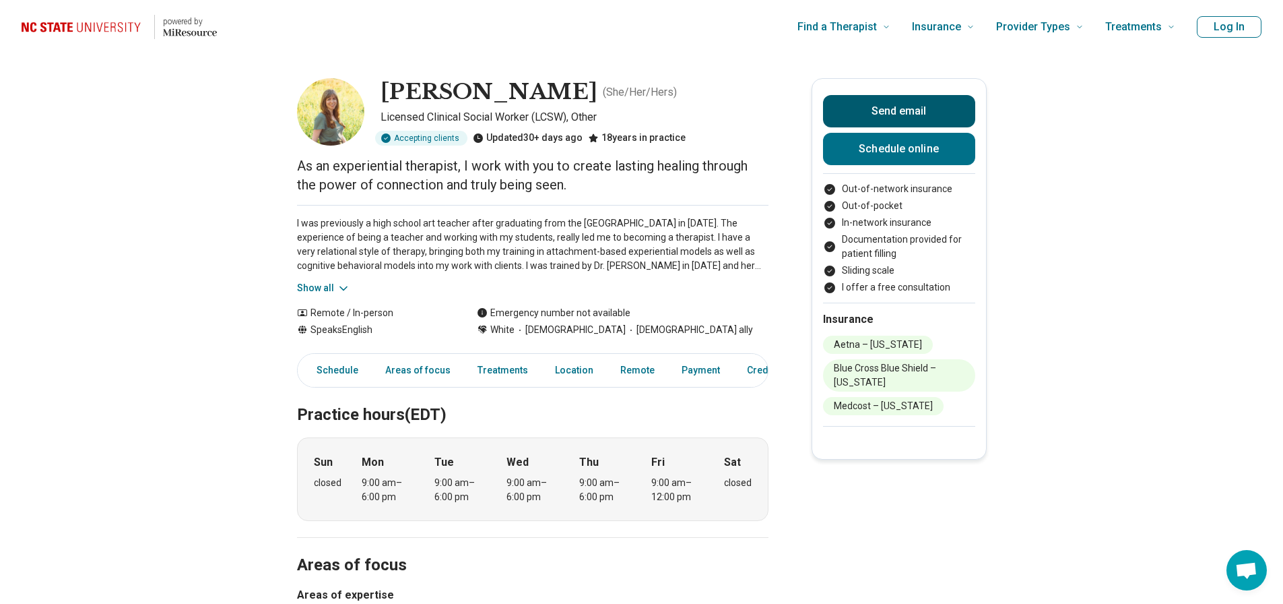
click at [921, 104] on button "Send email" at bounding box center [899, 111] width 152 height 32
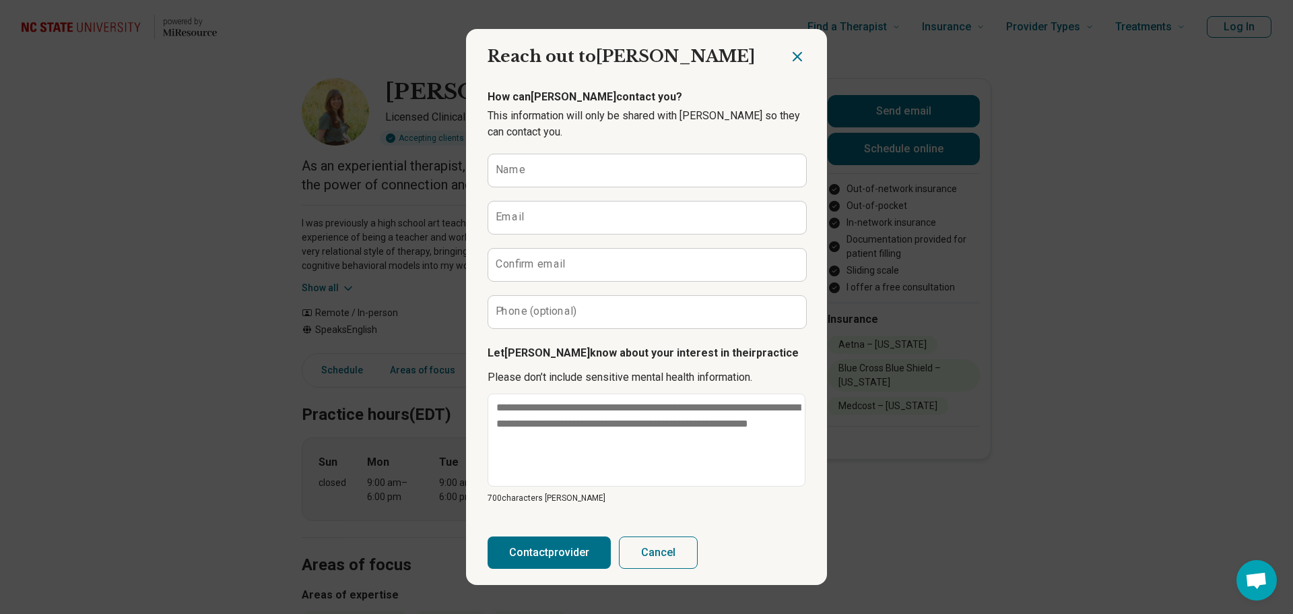
click at [793, 54] on icon "Close dialog" at bounding box center [797, 56] width 16 height 16
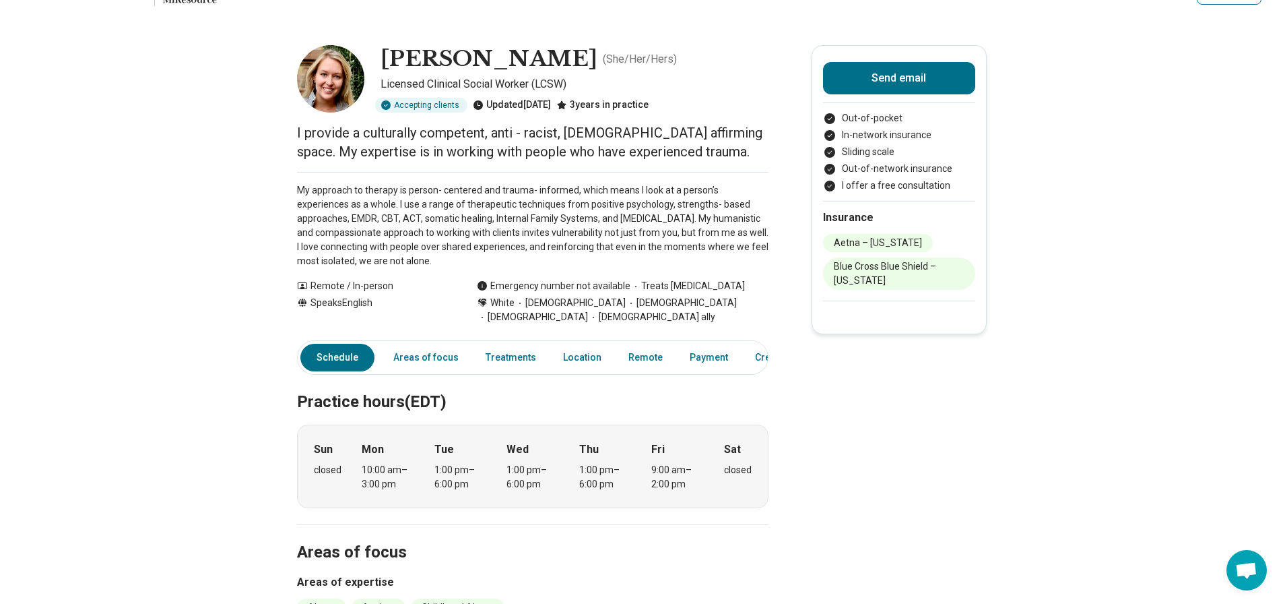
scroll to position [21, 0]
